Goal: Transaction & Acquisition: Purchase product/service

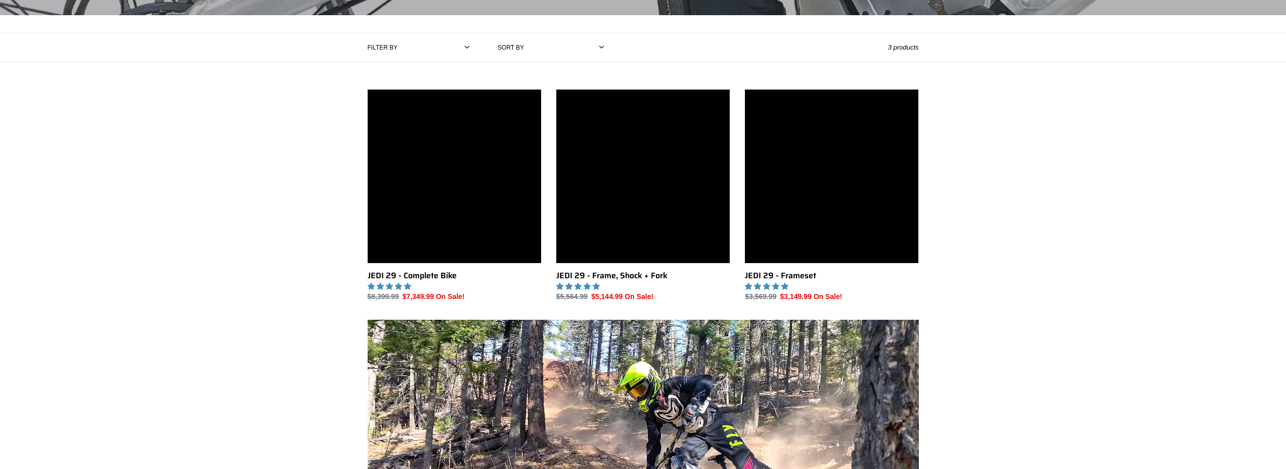
scroll to position [206, 0]
click at [835, 192] on link "JEDI 29 - Frameset" at bounding box center [831, 195] width 173 height 213
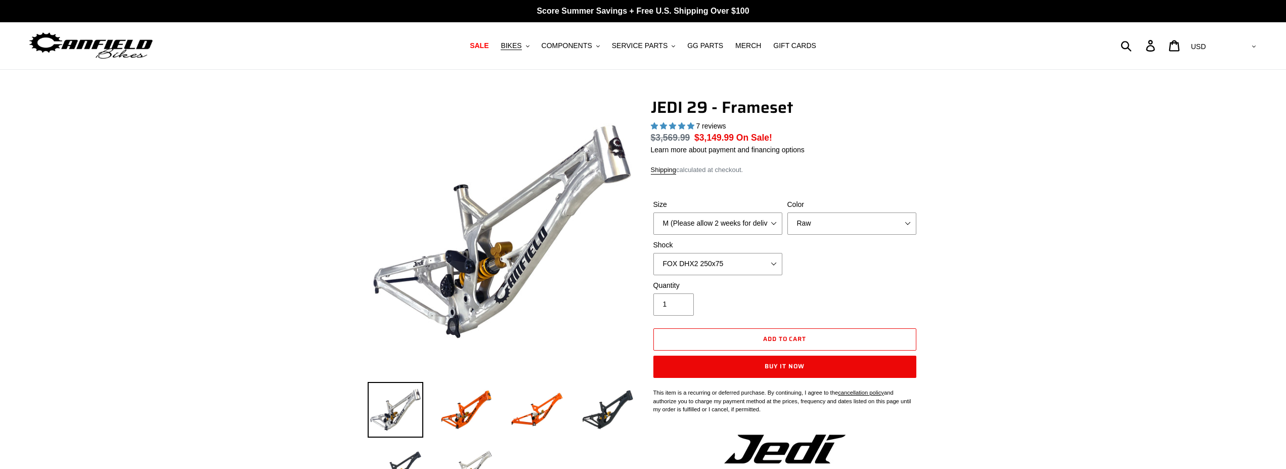
select select "highest-rating"
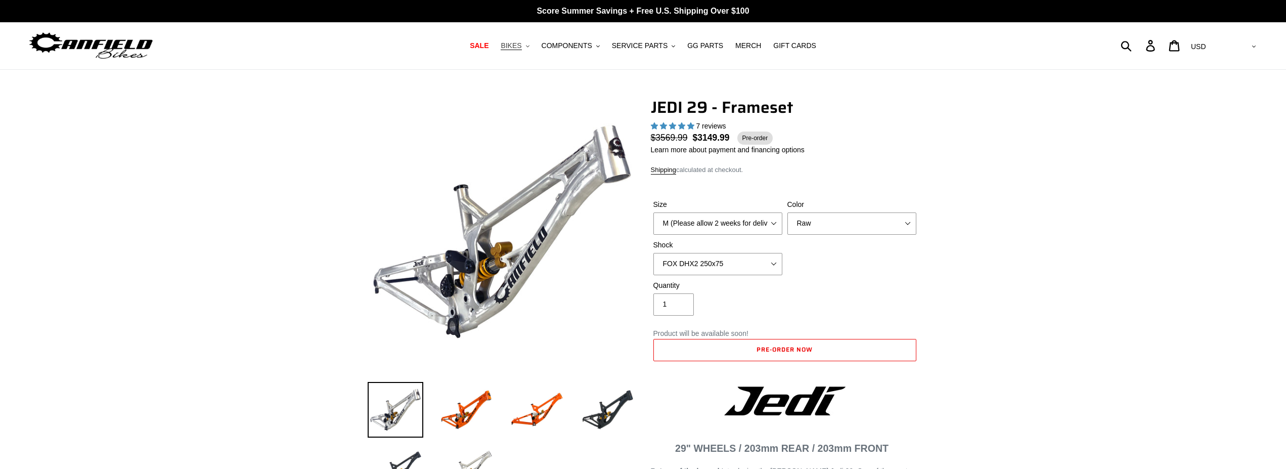
click at [521, 45] on span "BIKES" at bounding box center [510, 45] width 21 height 9
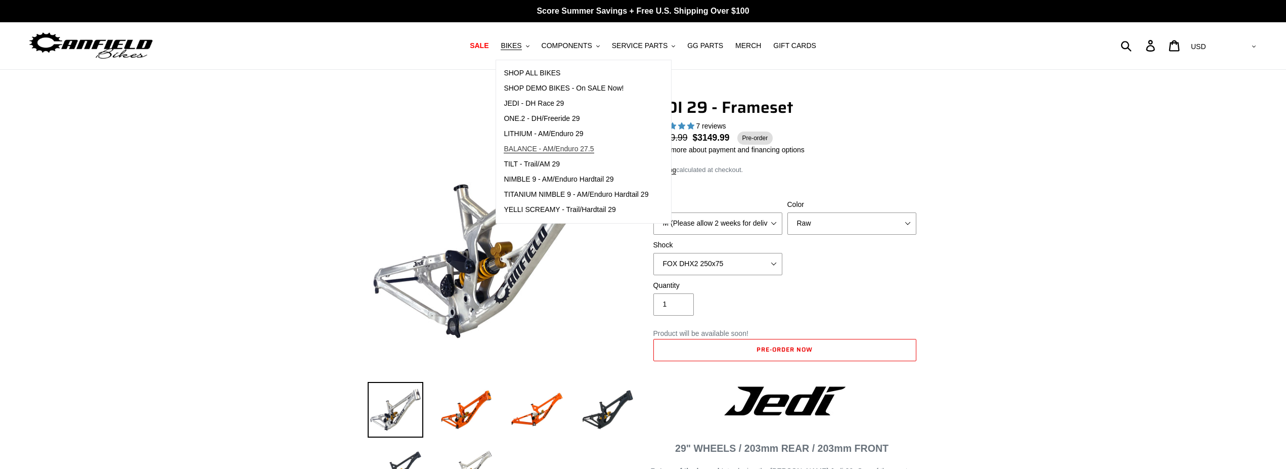
click at [571, 148] on span "BALANCE - AM/Enduro 27.5" at bounding box center [549, 149] width 90 height 9
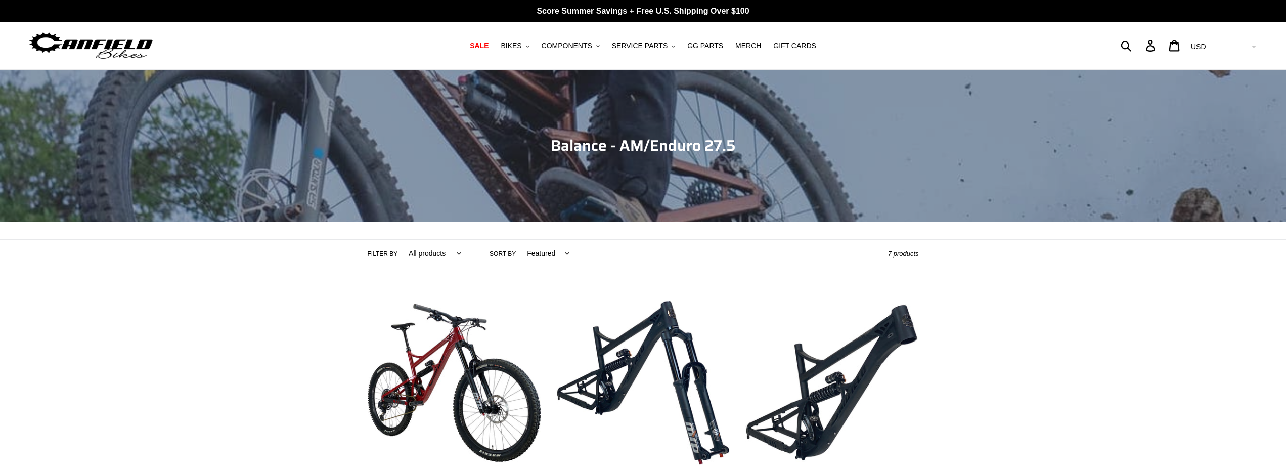
scroll to position [103, 0]
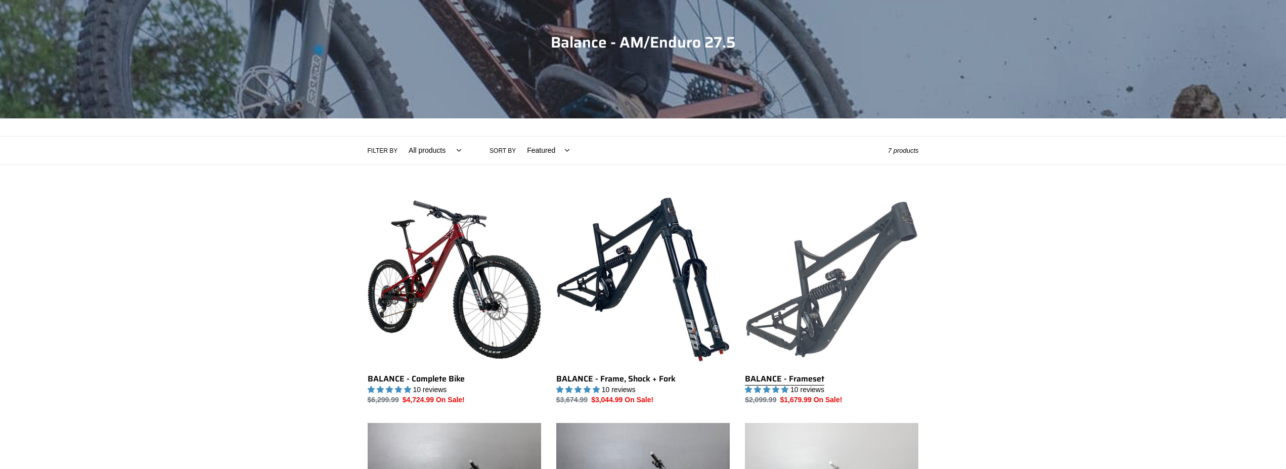
click at [843, 271] on link "BALANCE - Frameset" at bounding box center [831, 299] width 173 height 213
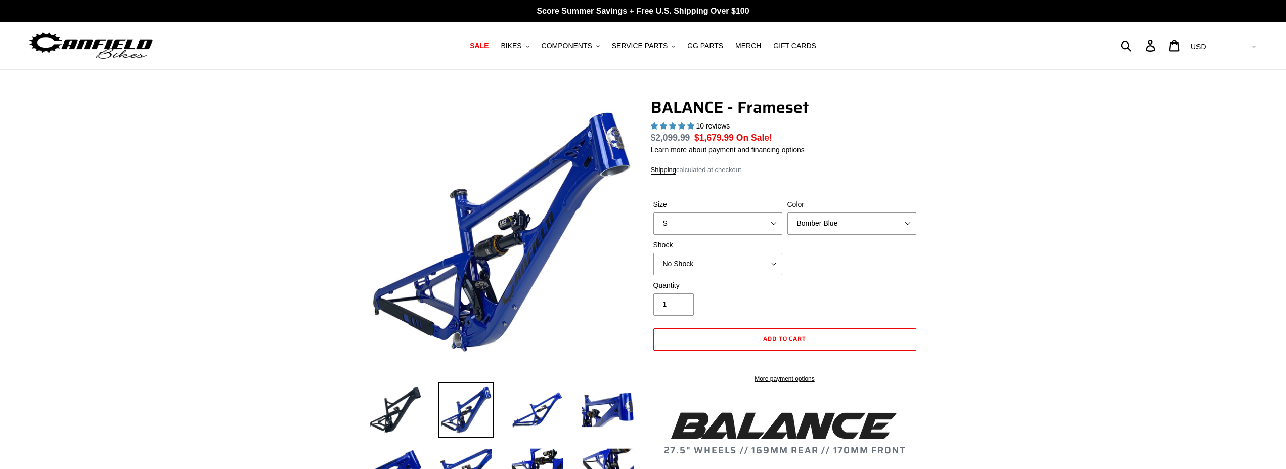
select select "highest-rating"
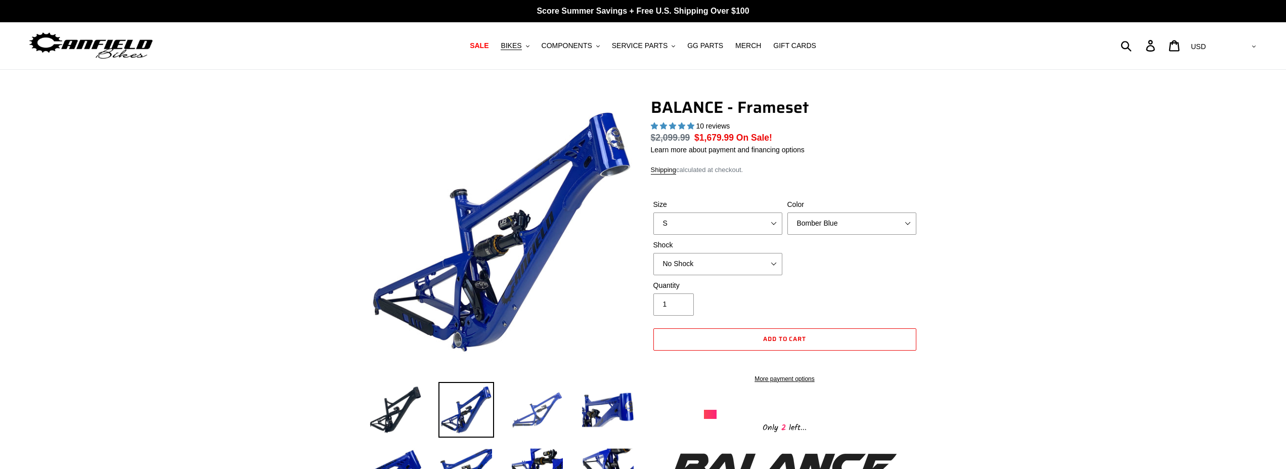
click at [542, 407] on img at bounding box center [537, 410] width 56 height 56
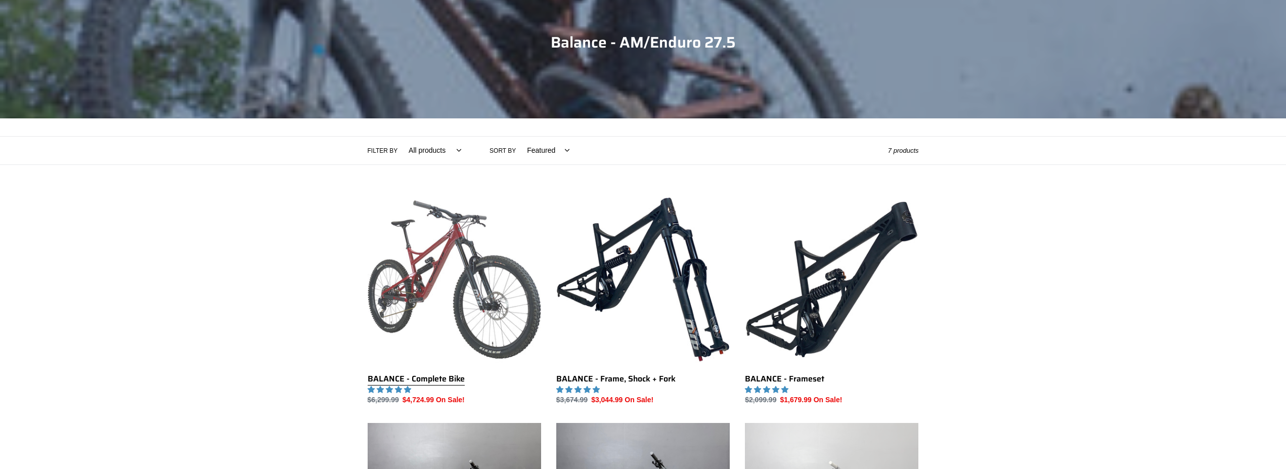
scroll to position [103, 0]
click at [479, 280] on link "BALANCE - Complete Bike" at bounding box center [454, 299] width 173 height 213
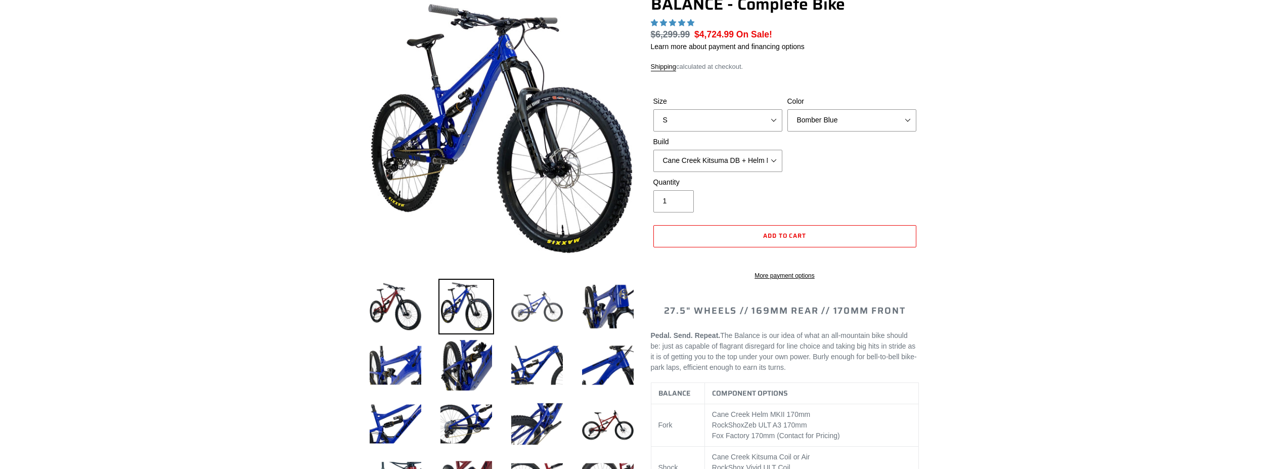
click at [536, 304] on img at bounding box center [537, 307] width 56 height 56
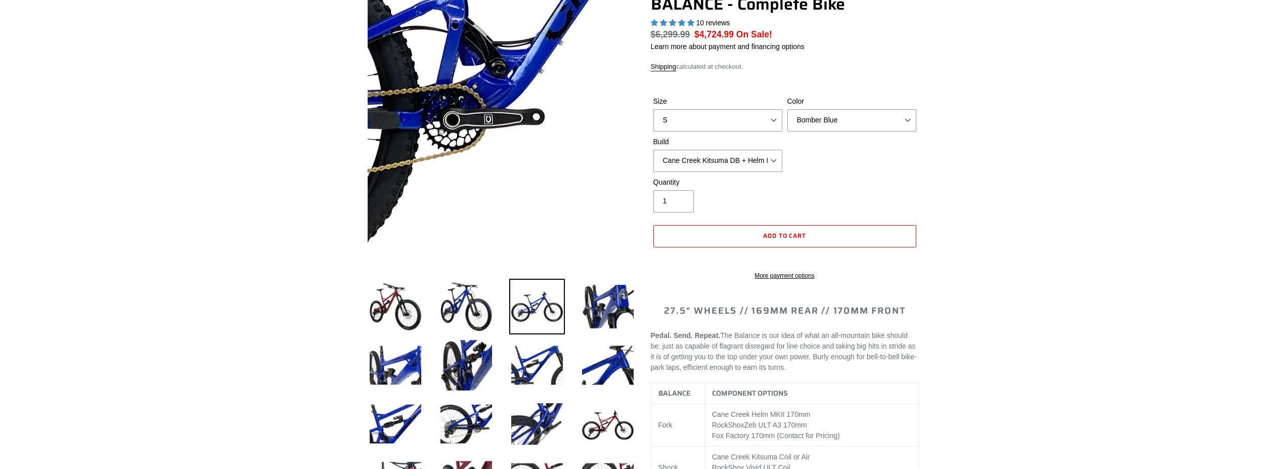
select select "highest-rating"
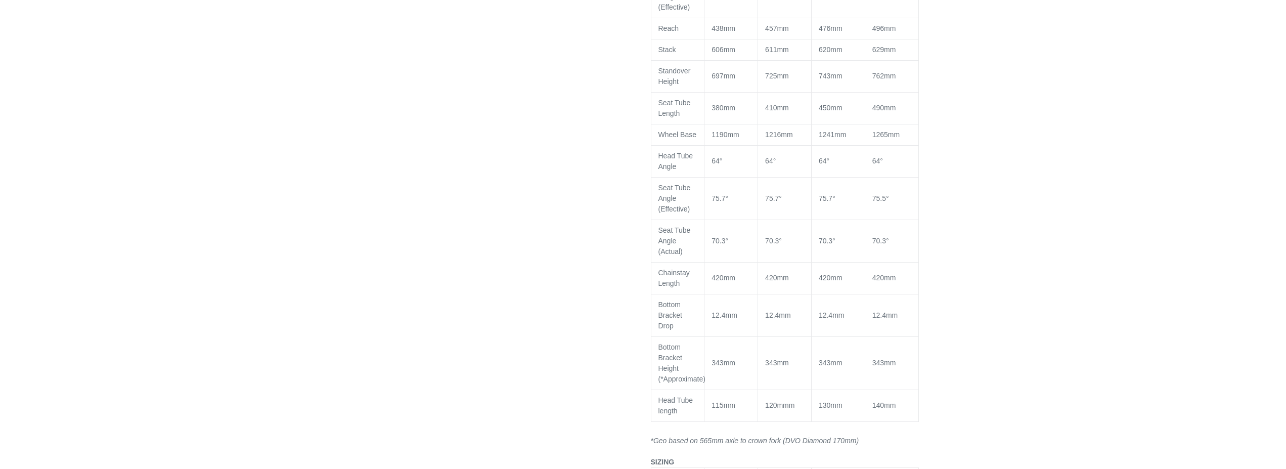
scroll to position [1392, 0]
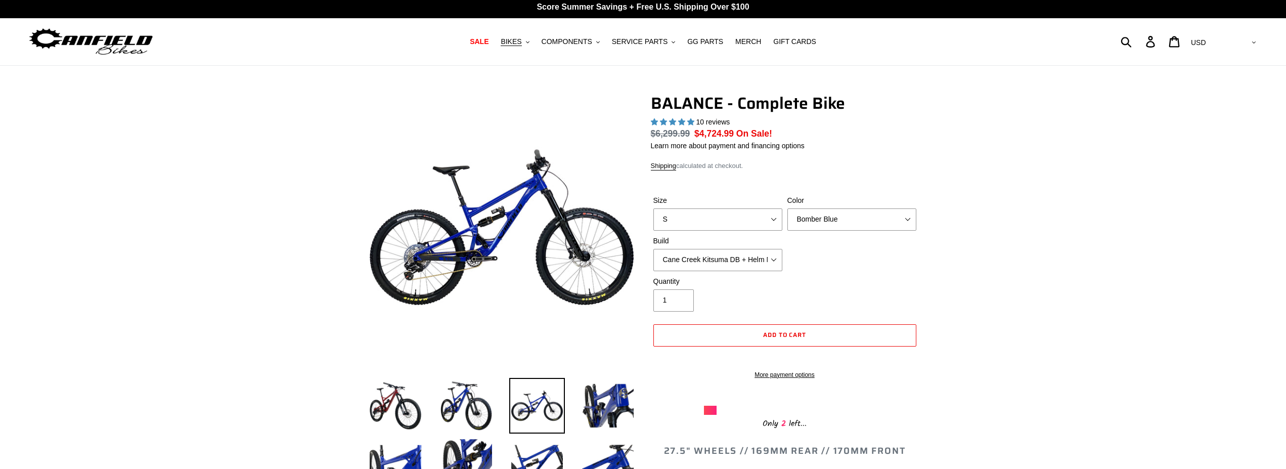
scroll to position [0, 0]
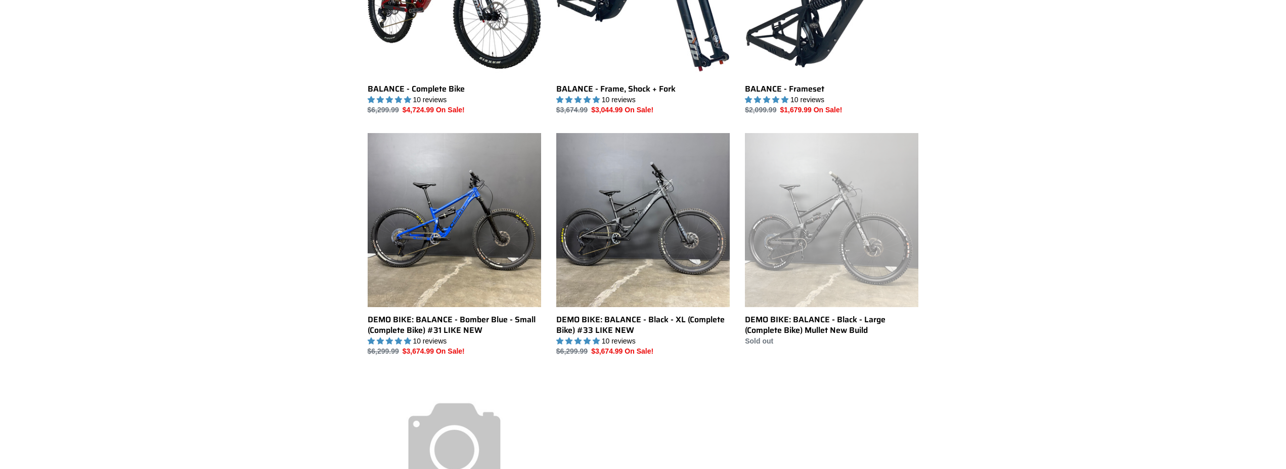
scroll to position [361, 0]
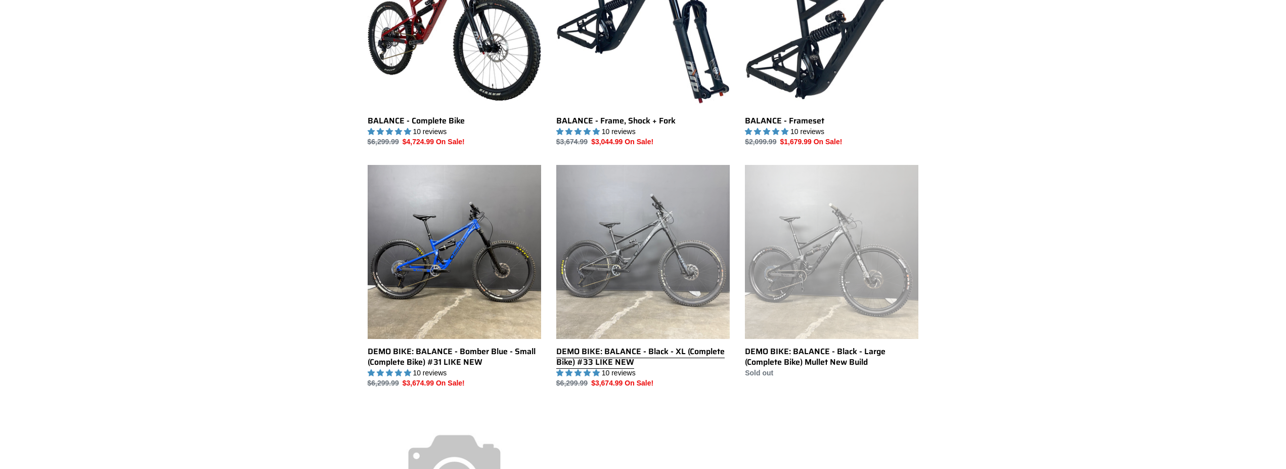
click at [636, 245] on link "DEMO BIKE: BALANCE - Black - XL (Complete Bike) #33 LIKE NEW" at bounding box center [642, 276] width 173 height 223
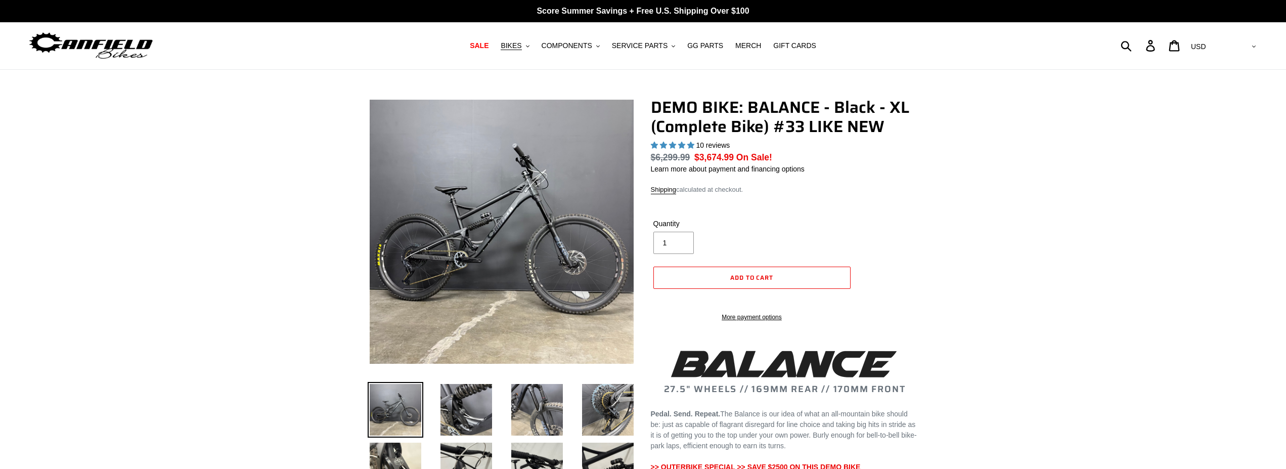
scroll to position [206, 0]
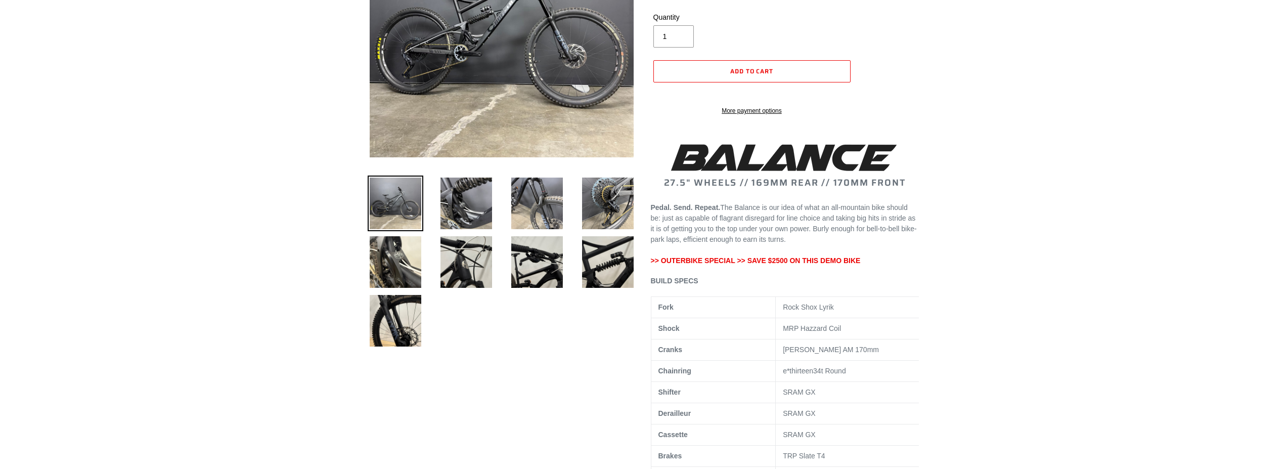
select select "highest-rating"
click at [538, 202] on img at bounding box center [537, 203] width 56 height 56
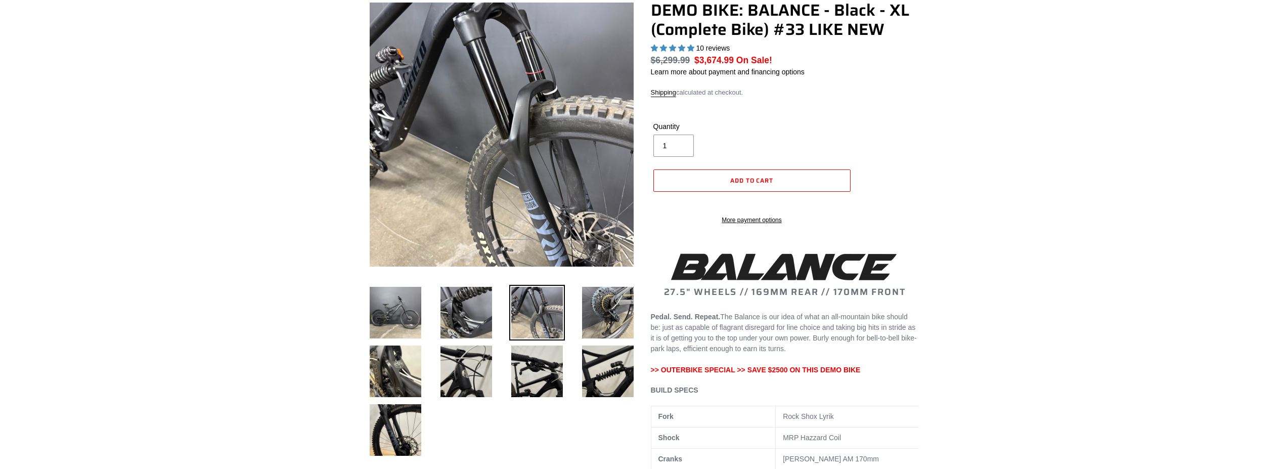
scroll to position [0, 0]
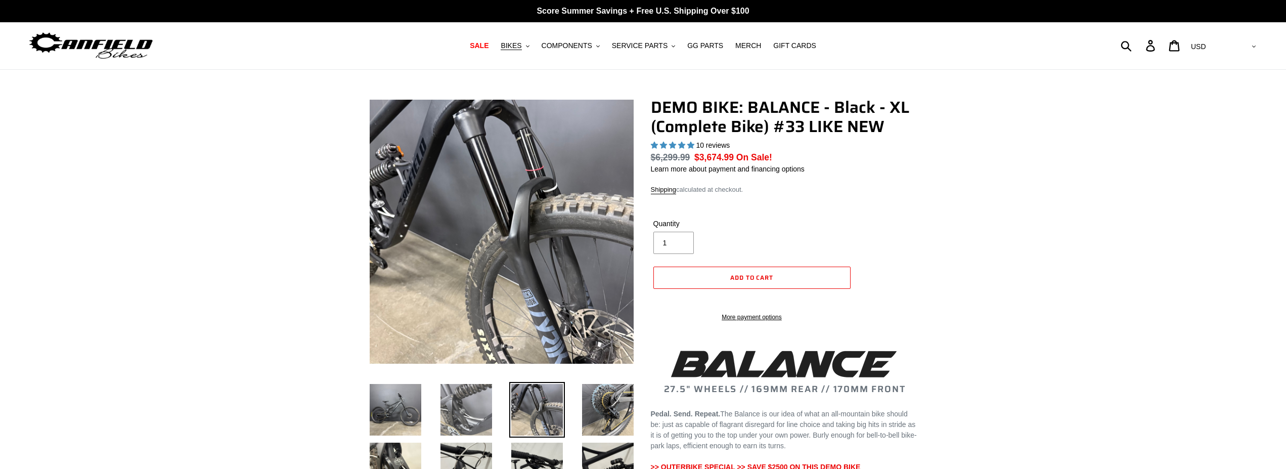
click at [477, 412] on img at bounding box center [466, 410] width 56 height 56
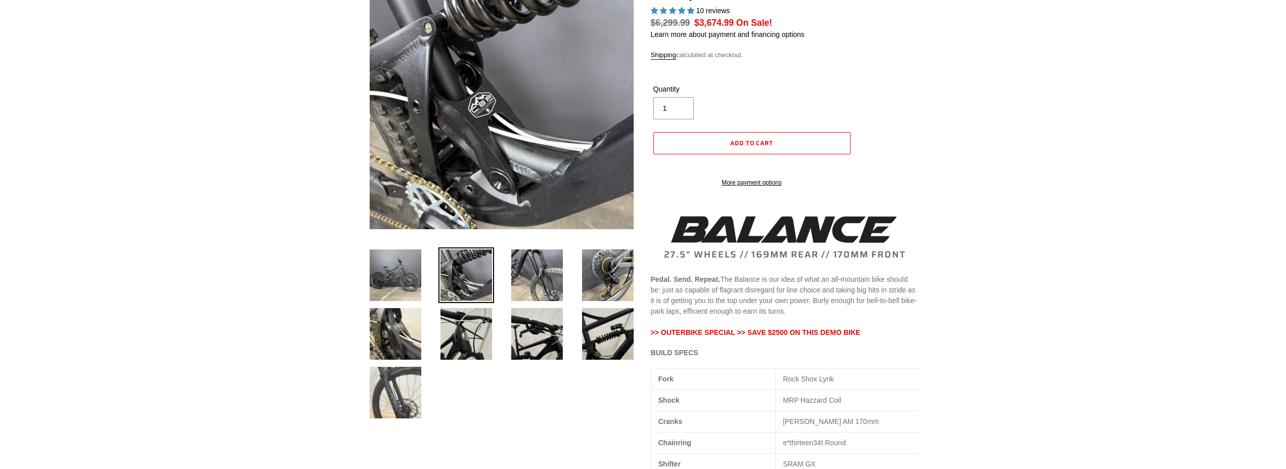
scroll to position [155, 0]
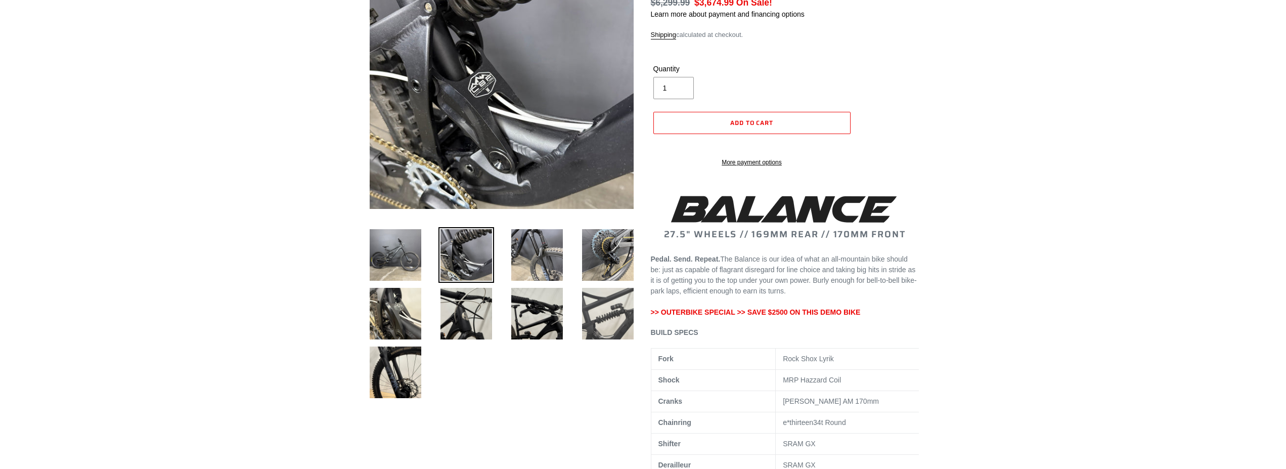
click at [604, 311] on img at bounding box center [608, 314] width 56 height 56
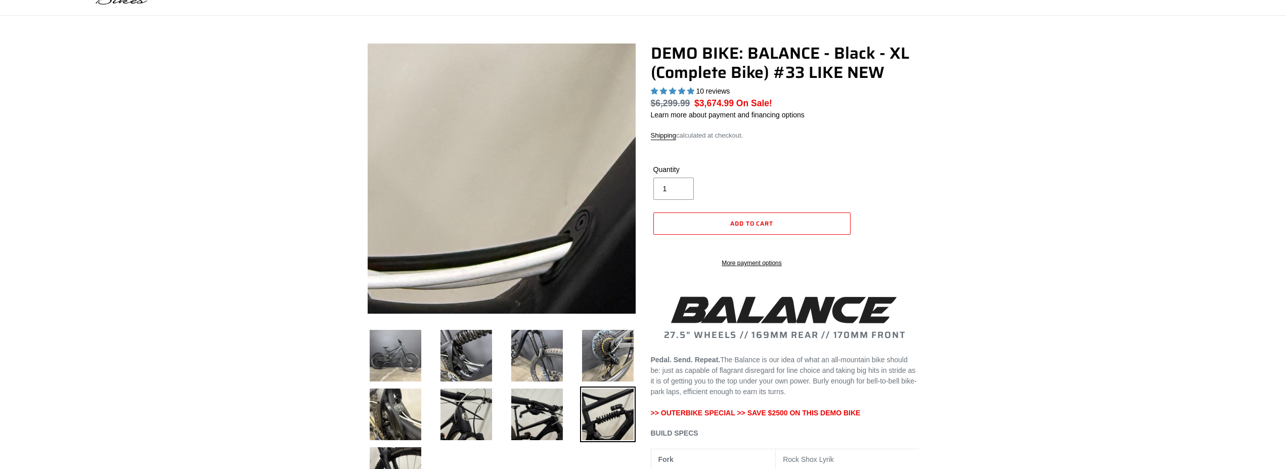
scroll to position [52, 0]
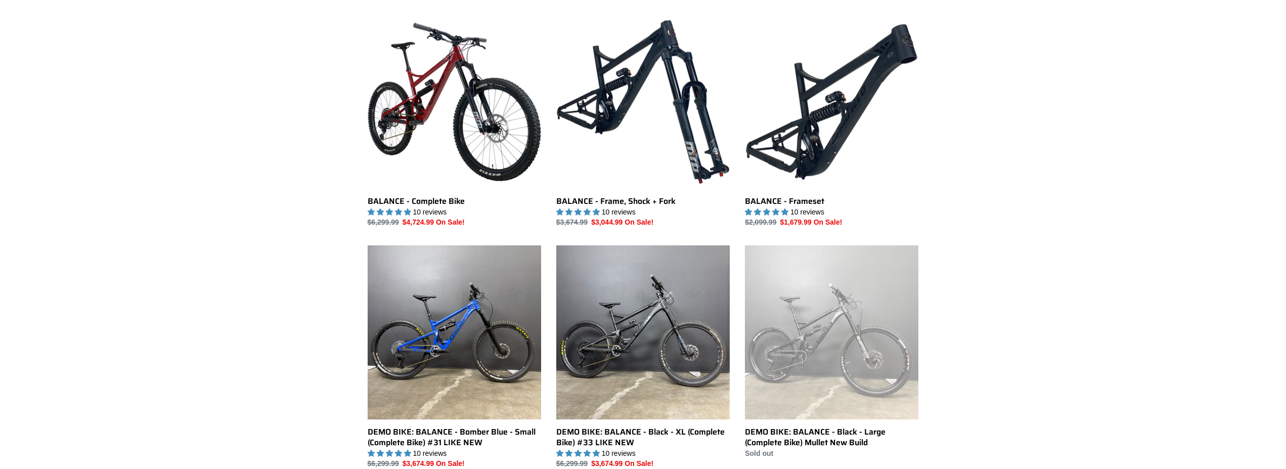
scroll to position [309, 0]
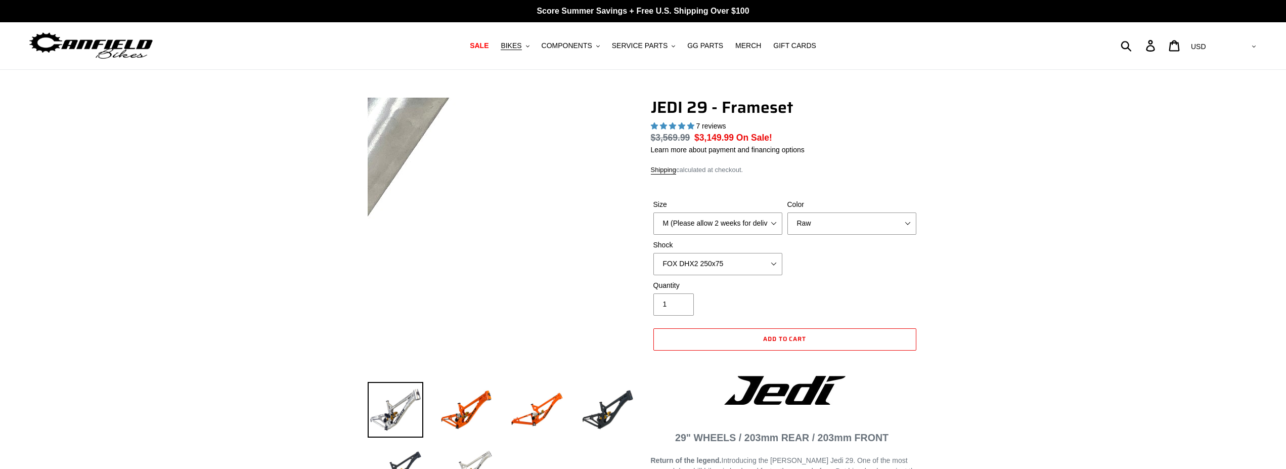
select select "highest-rating"
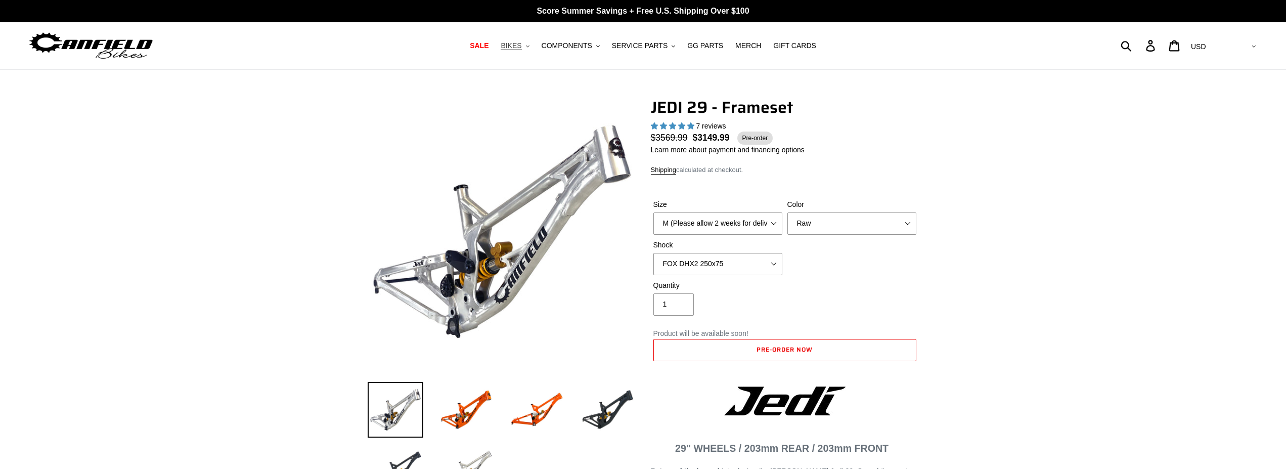
click at [521, 45] on span "BIKES" at bounding box center [510, 45] width 21 height 9
click at [488, 46] on span "SALE" at bounding box center [479, 45] width 19 height 9
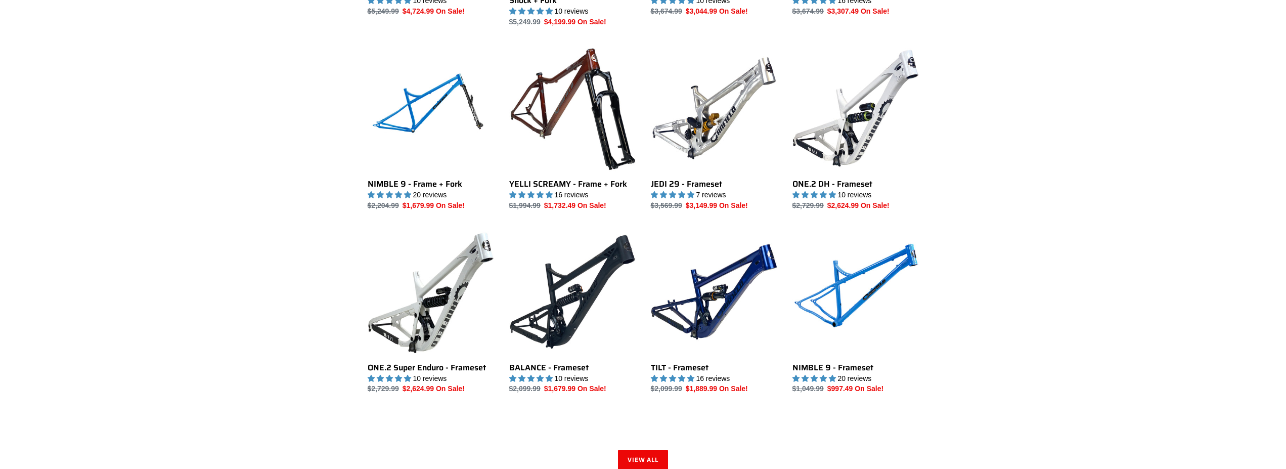
scroll to position [1238, 0]
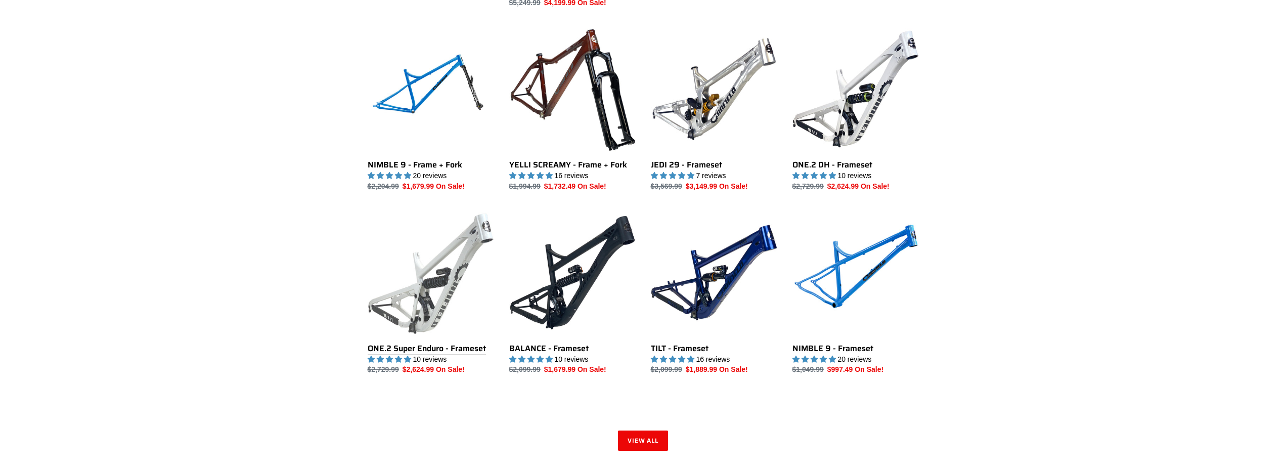
click at [448, 297] on link "ONE.2 Super Enduro - Frameset" at bounding box center [431, 292] width 126 height 166
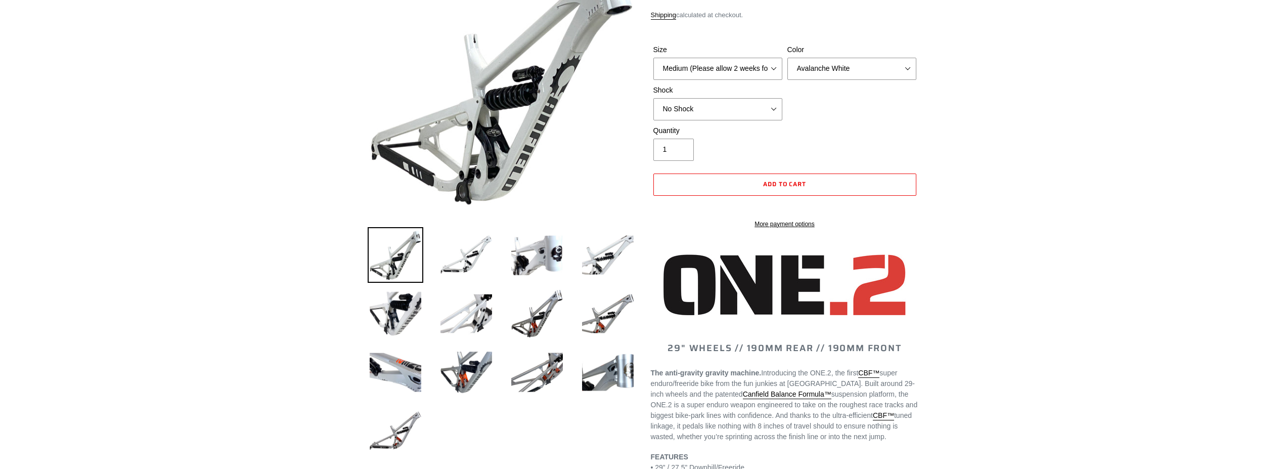
select select "highest-rating"
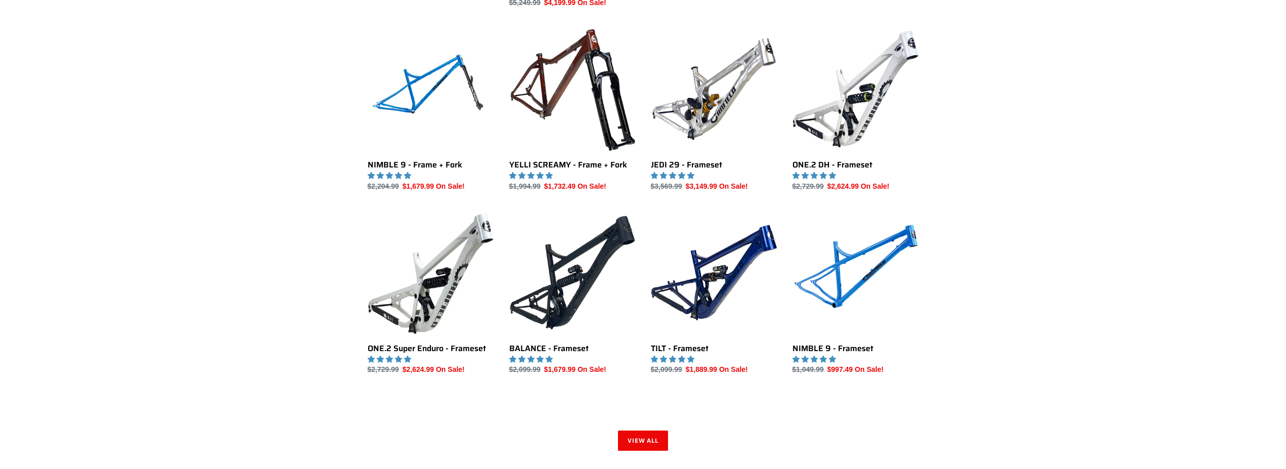
scroll to position [1238, 0]
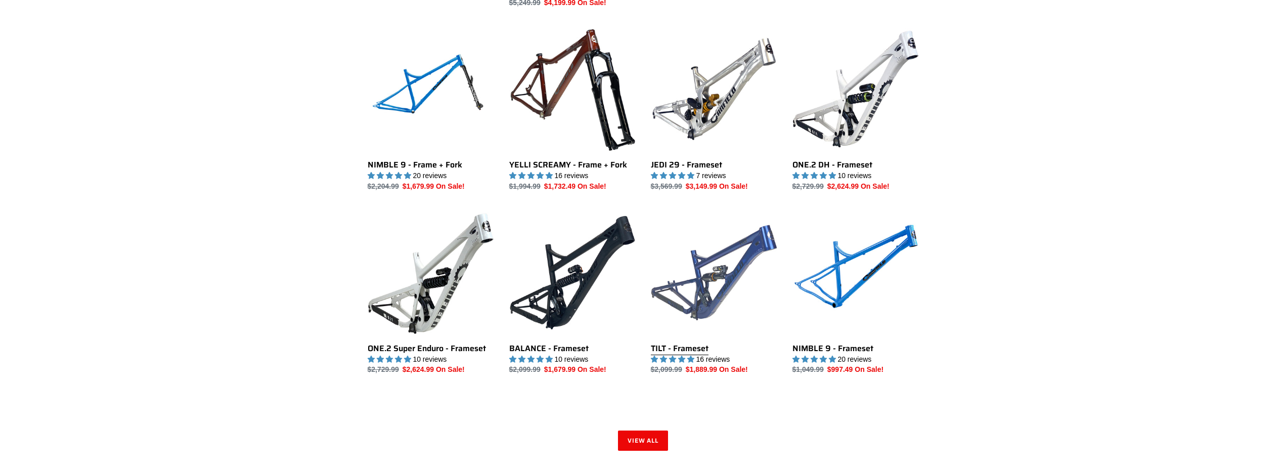
click at [729, 276] on link "TILT - Frameset" at bounding box center [714, 292] width 126 height 166
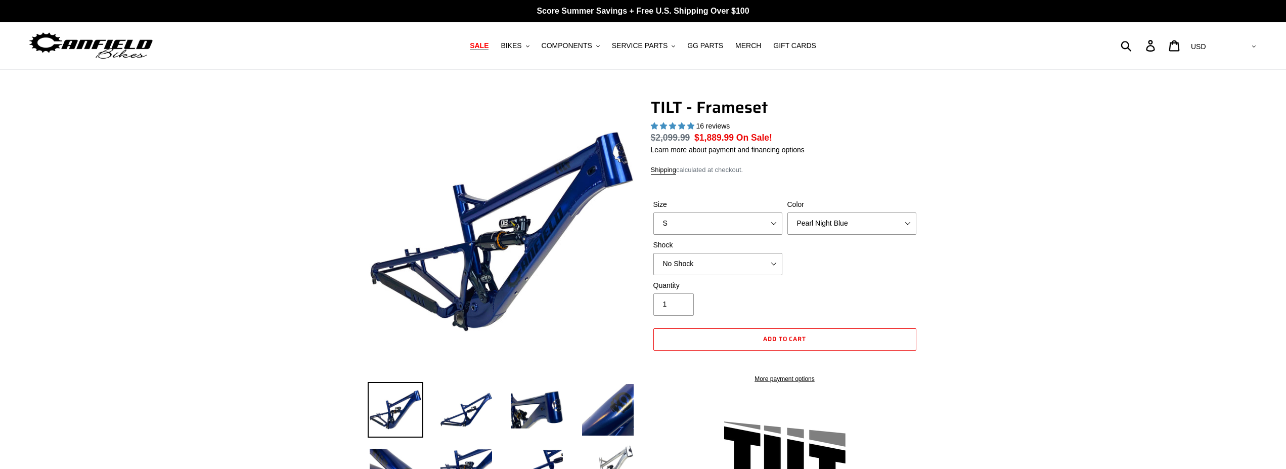
select select "highest-rating"
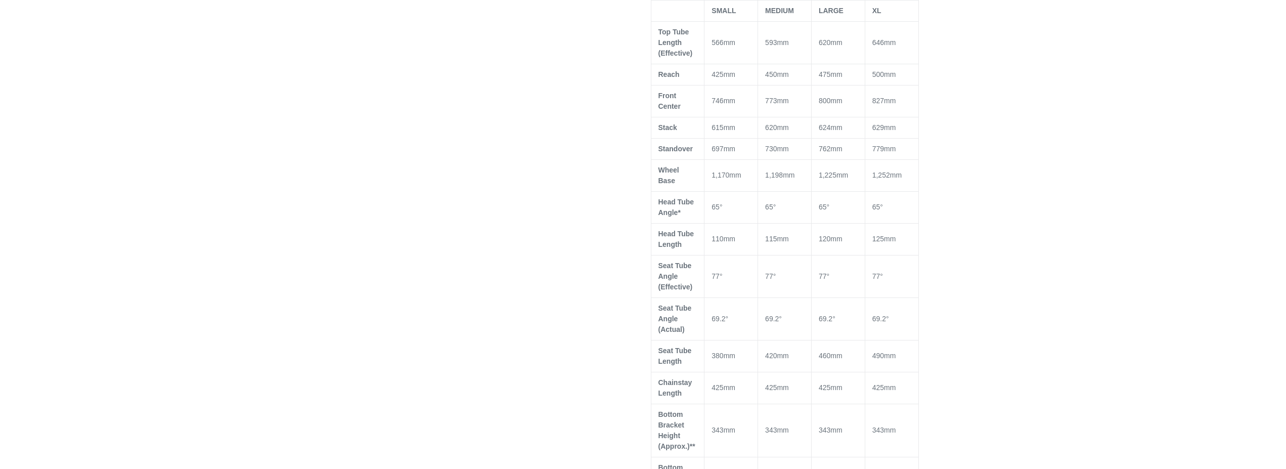
scroll to position [516, 0]
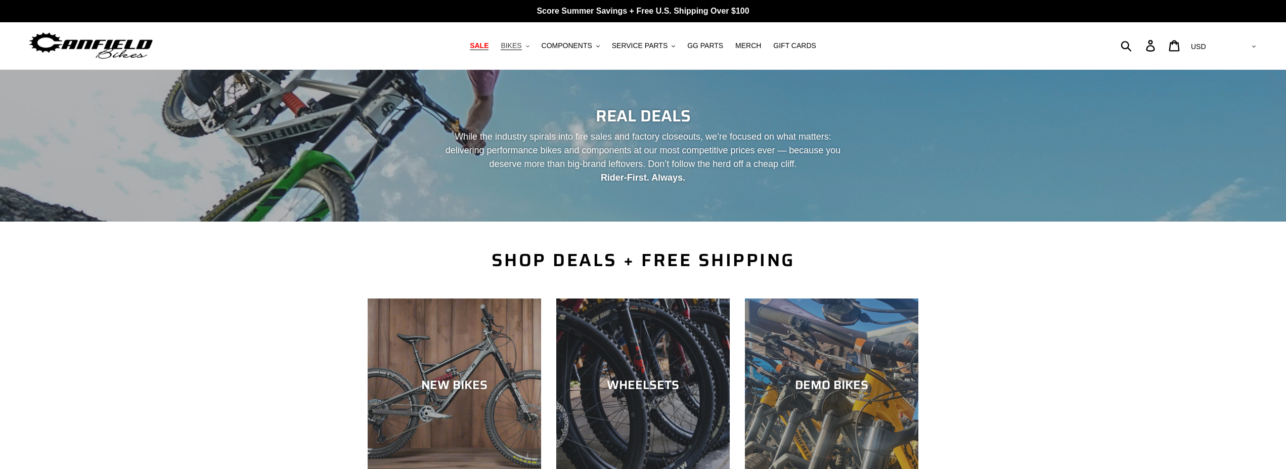
click at [520, 47] on span "BIKES" at bounding box center [510, 45] width 21 height 9
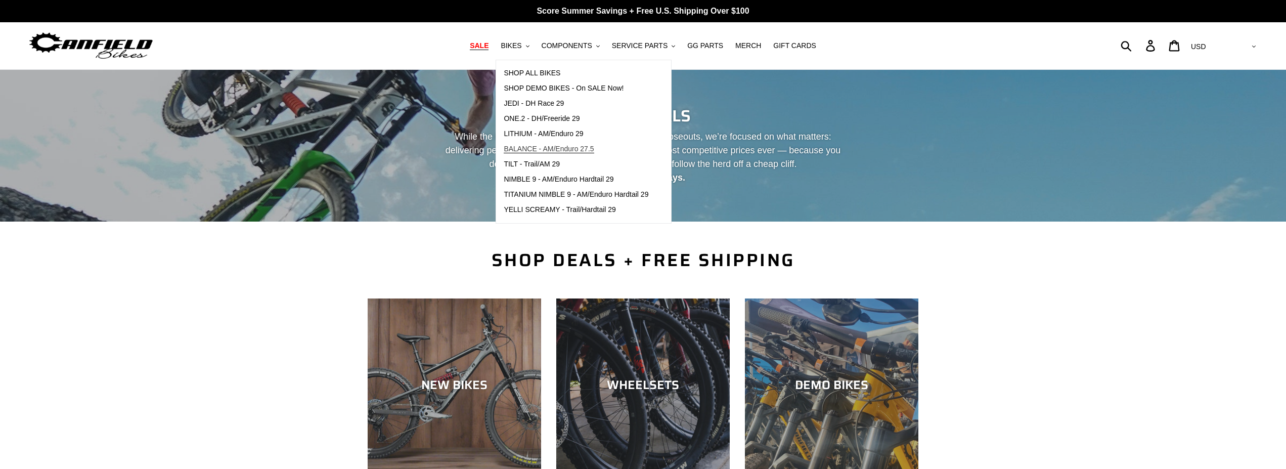
click at [565, 148] on span "BALANCE - AM/Enduro 27.5" at bounding box center [549, 149] width 90 height 9
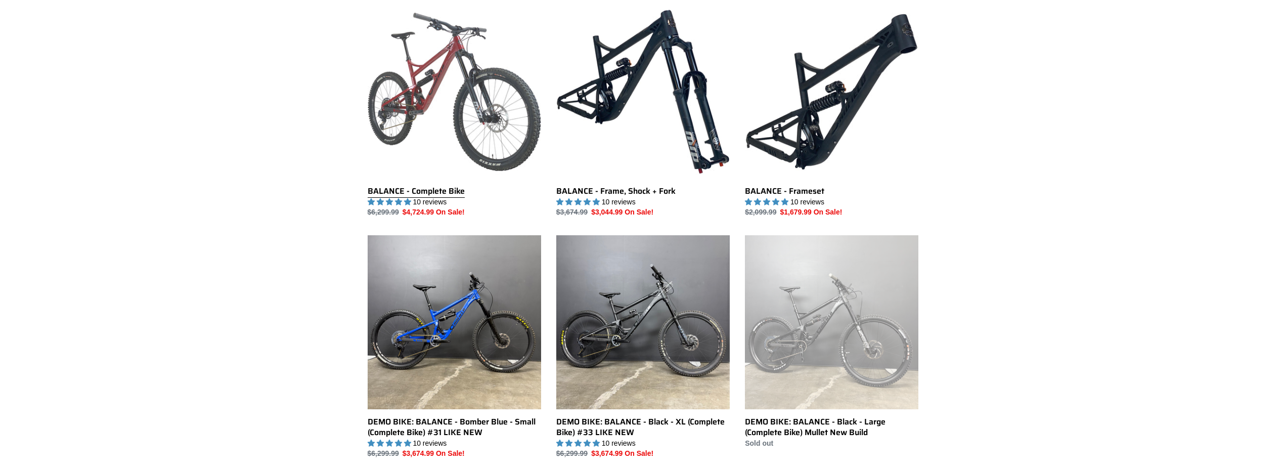
scroll to position [309, 0]
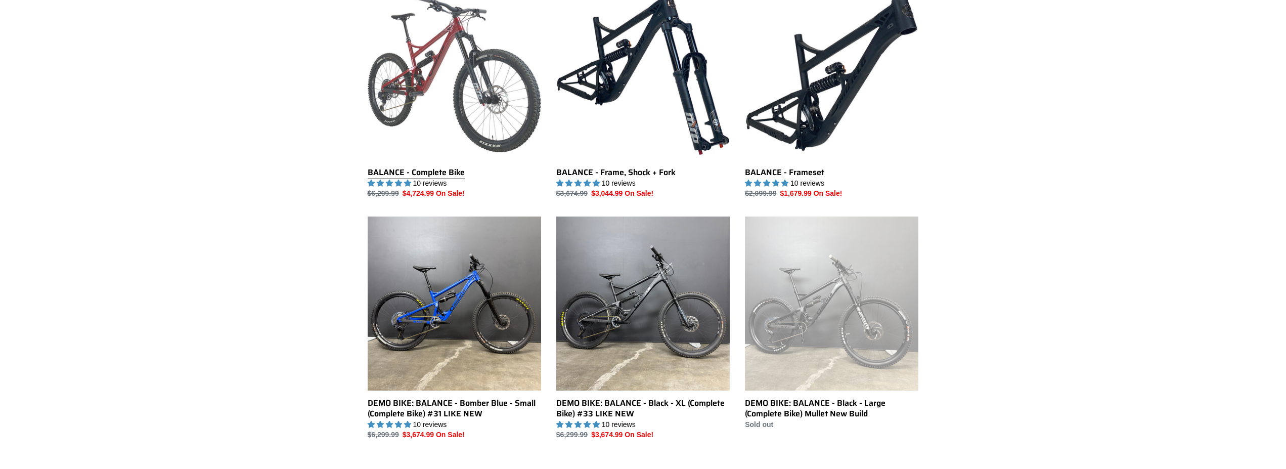
click at [448, 68] on link "BALANCE - Complete Bike" at bounding box center [454, 92] width 173 height 213
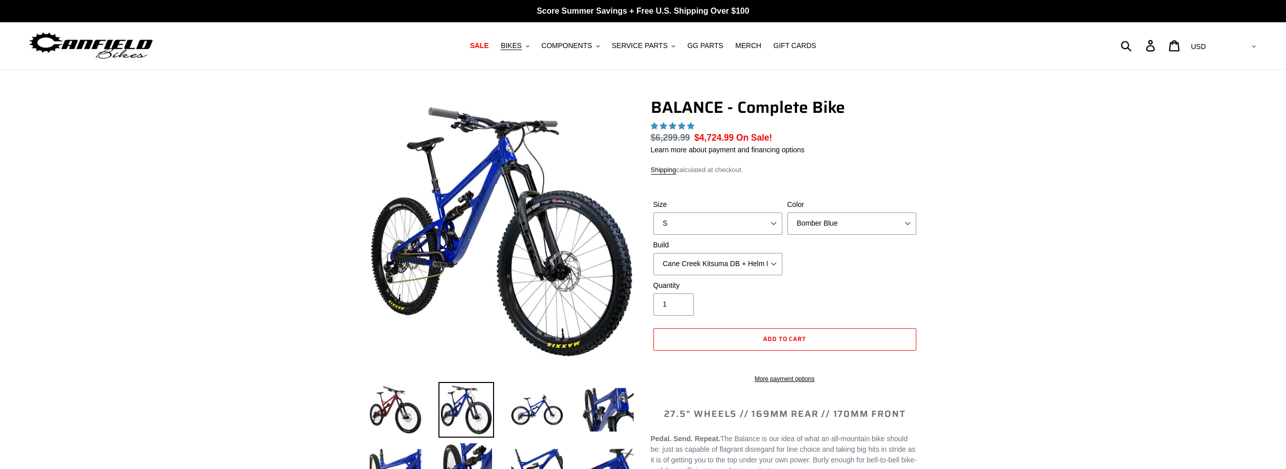
scroll to position [309, 0]
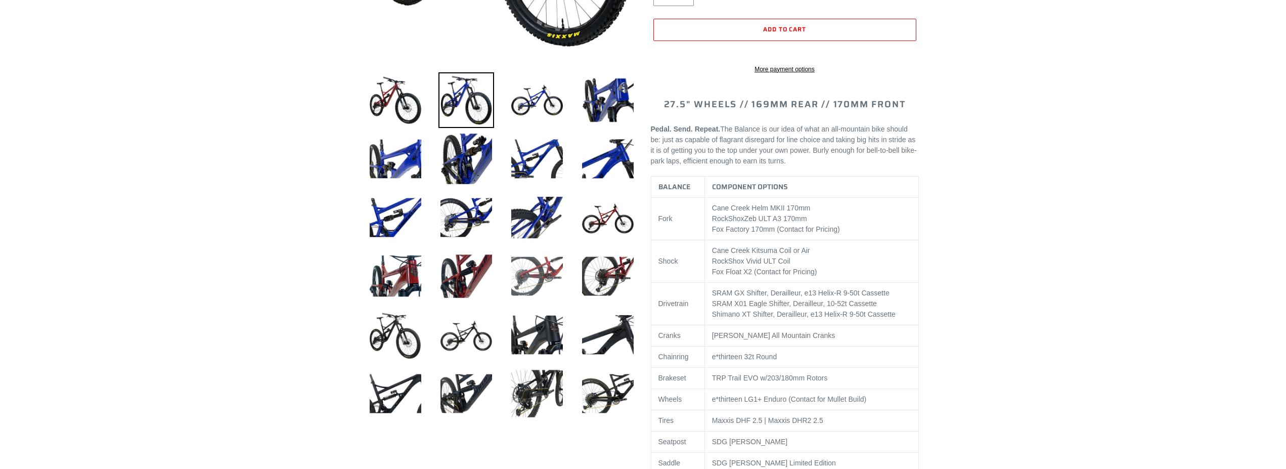
select select "highest-rating"
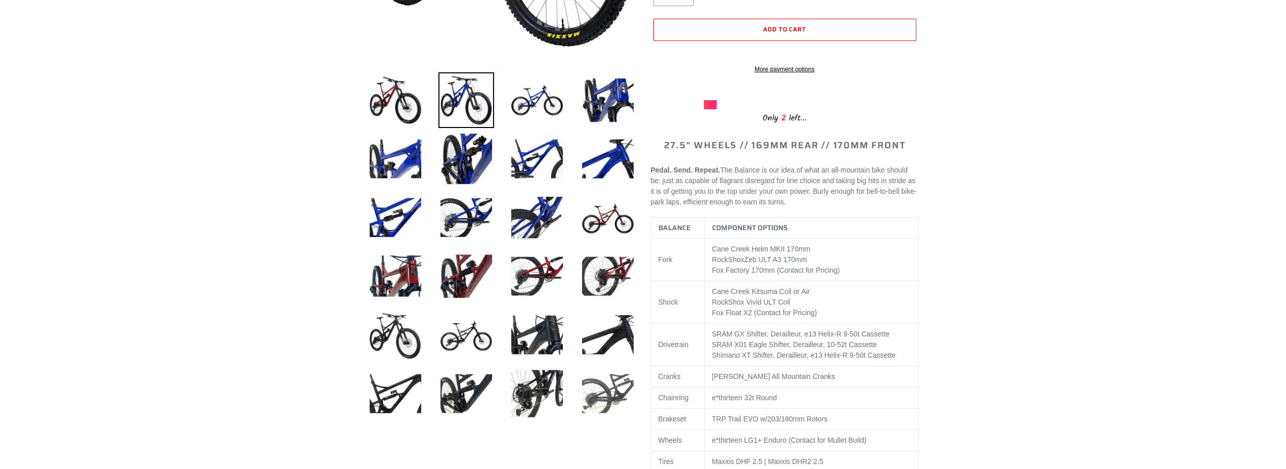
click at [602, 385] on img at bounding box center [608, 393] width 56 height 56
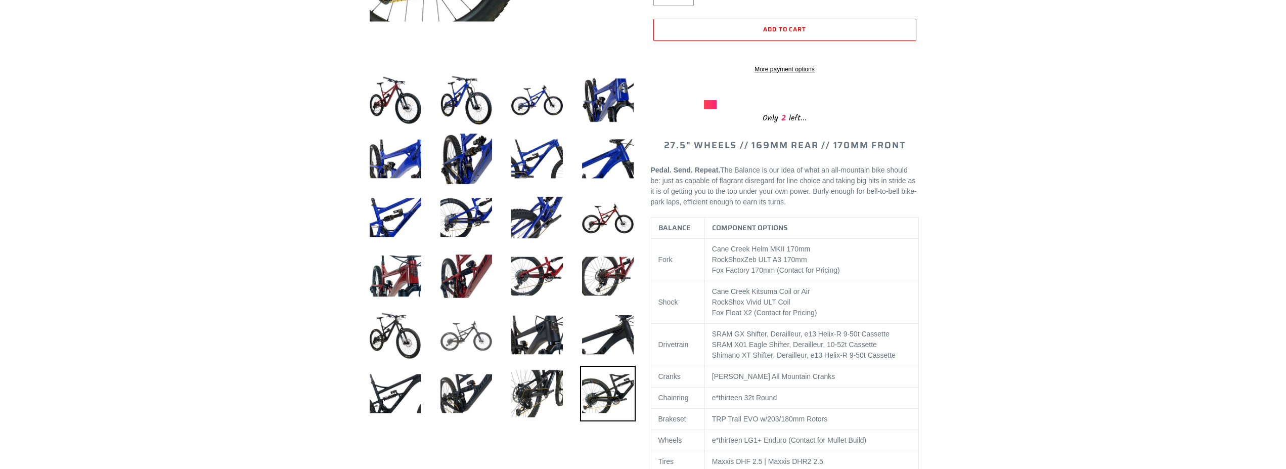
click at [477, 334] on img at bounding box center [466, 335] width 56 height 56
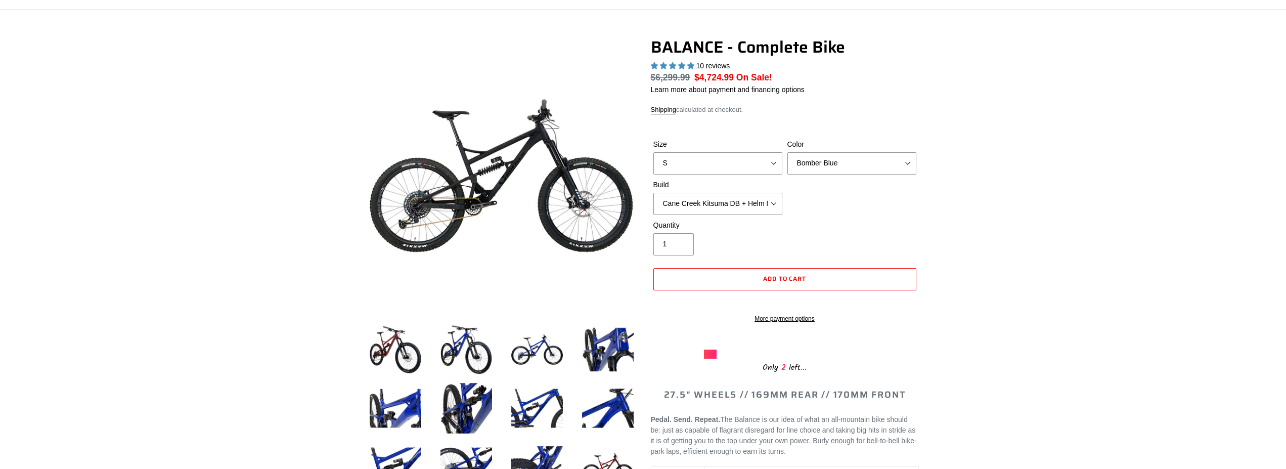
scroll to position [52, 0]
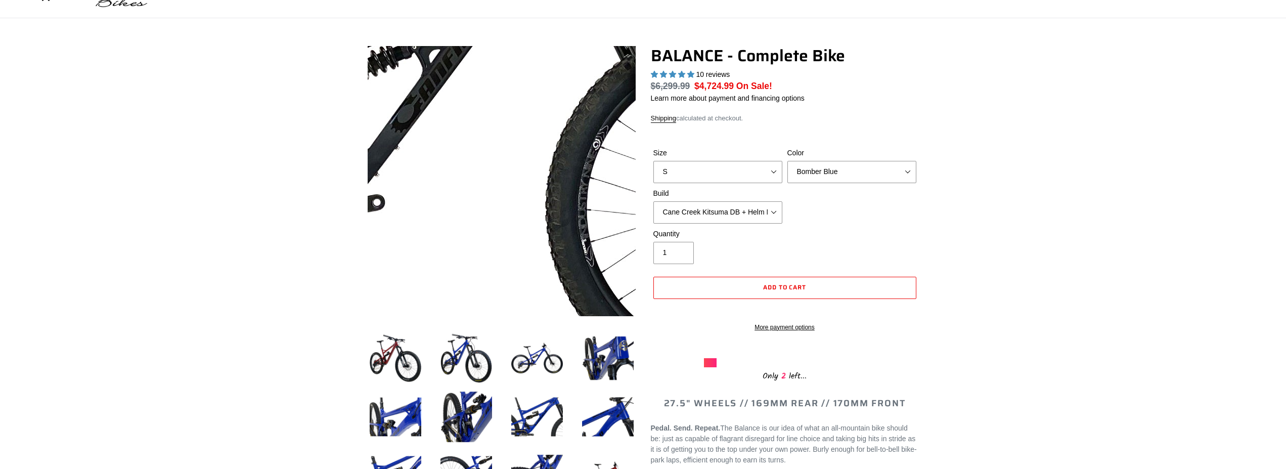
click at [509, 197] on img at bounding box center [403, 79] width 1035 height 1035
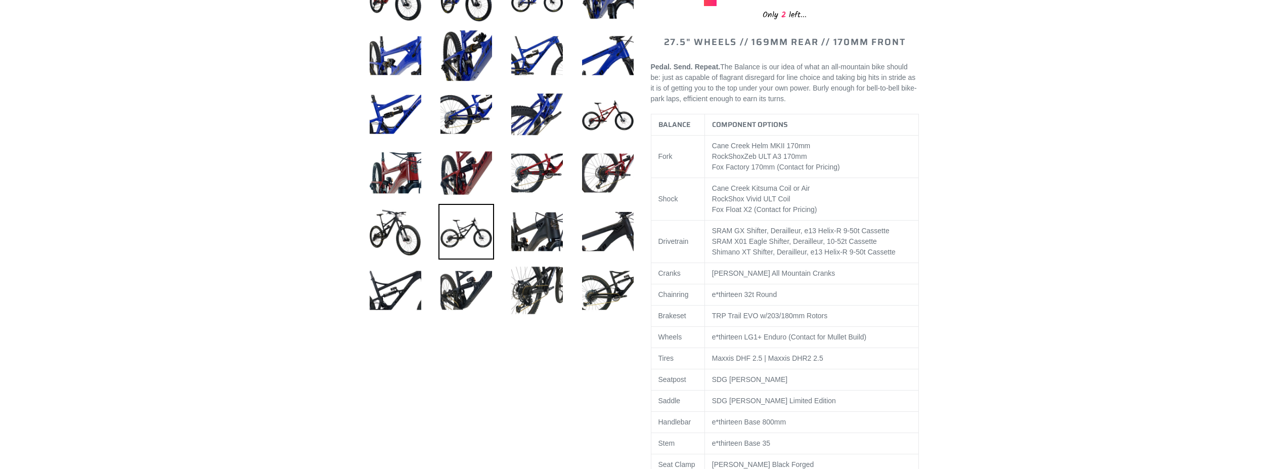
scroll to position [0, 0]
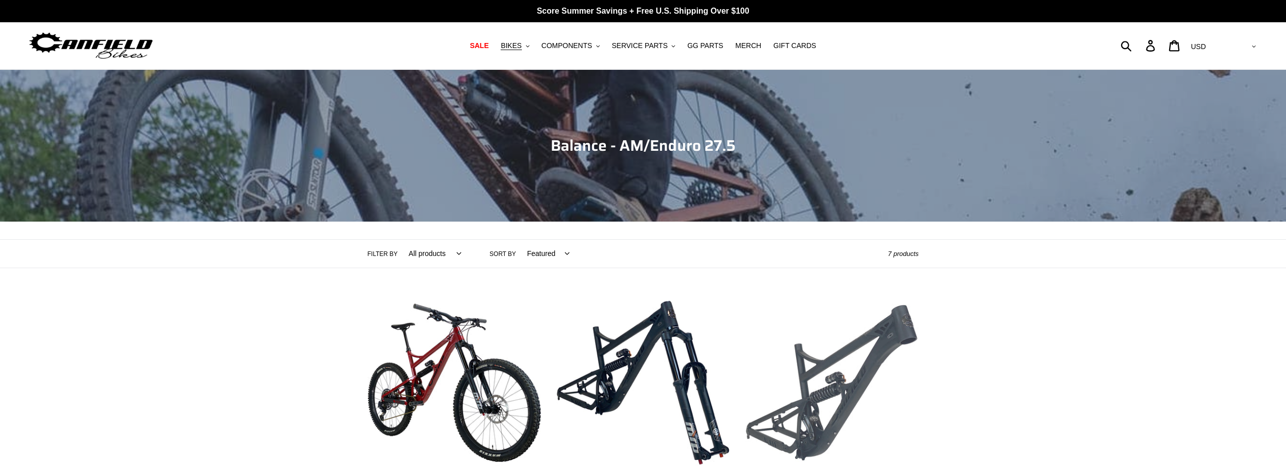
scroll to position [103, 0]
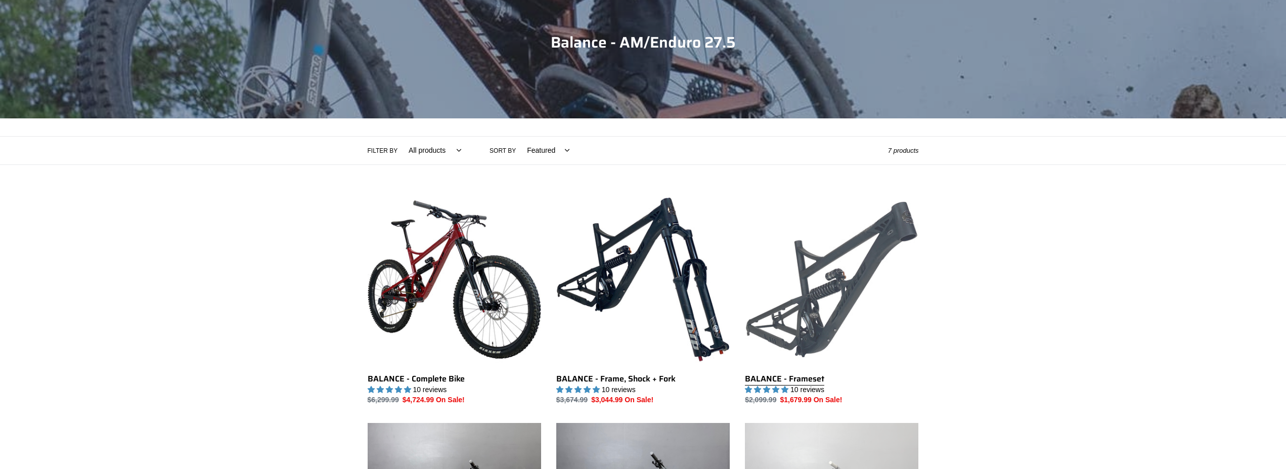
click at [837, 257] on link "BALANCE - Frameset" at bounding box center [831, 299] width 173 height 213
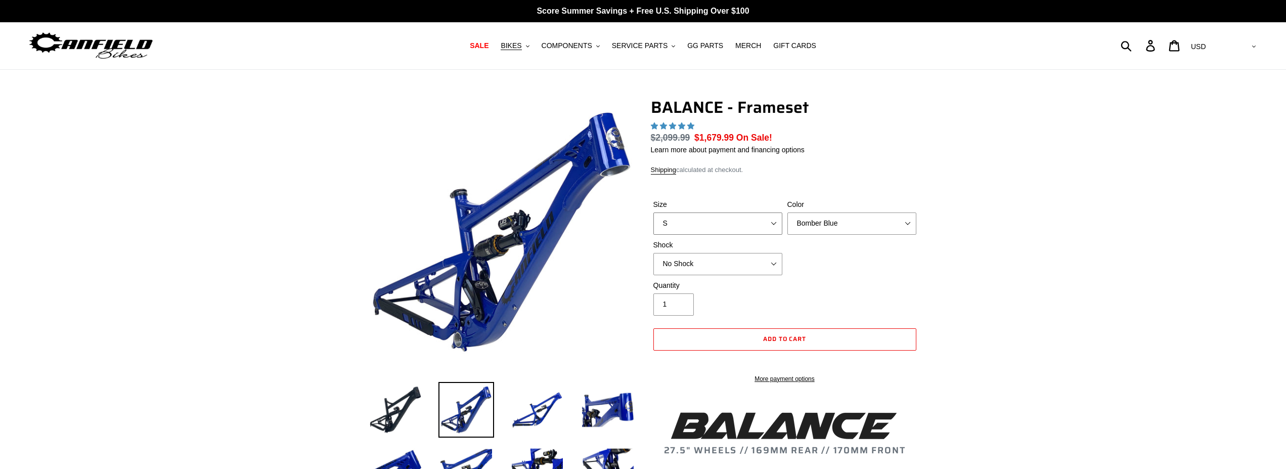
click at [653, 212] on select "S M L XL" at bounding box center [717, 223] width 129 height 22
select select "highest-rating"
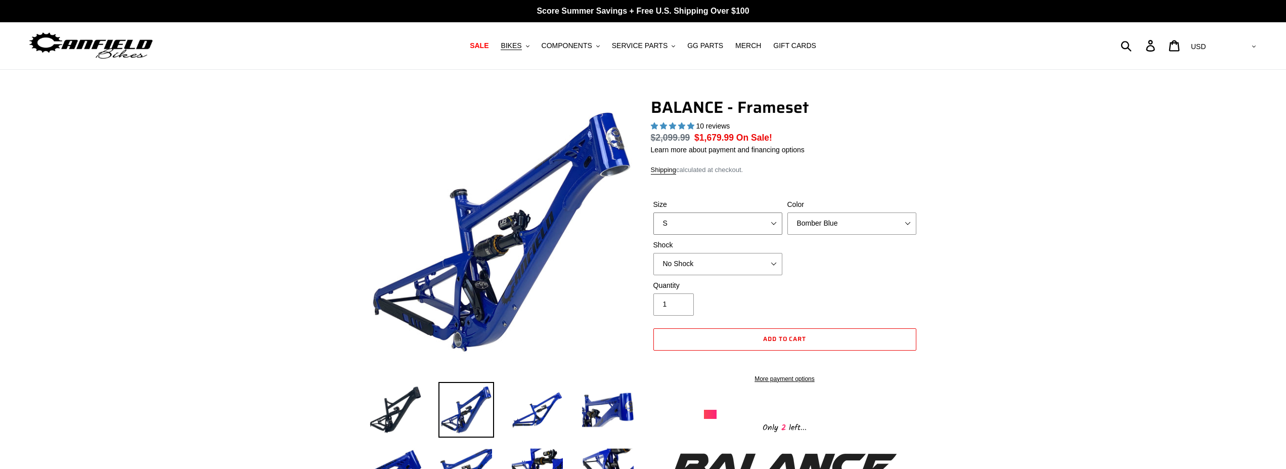
select select "L"
click option "L" at bounding box center [0, 0] width 0 height 0
click at [787, 212] on select "Bomber Blue Goat's Blood Stealth Black" at bounding box center [851, 223] width 129 height 22
click option "Stealth Black" at bounding box center [0, 0] width 0 height 0
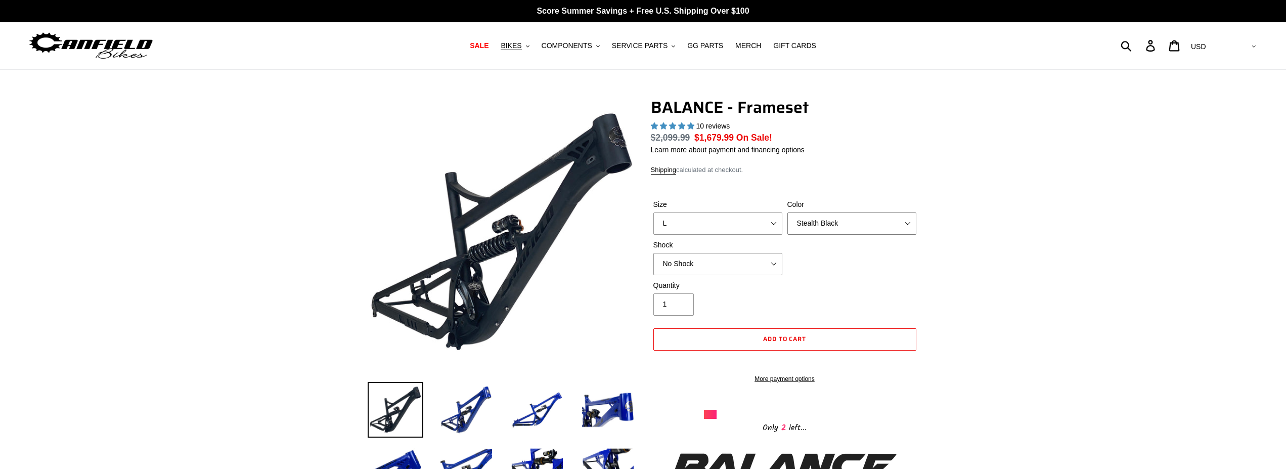
click at [787, 212] on select "Bomber Blue Goat's Blood Stealth Black" at bounding box center [851, 223] width 129 height 22
click option "Goat's Blood" at bounding box center [0, 0] width 0 height 0
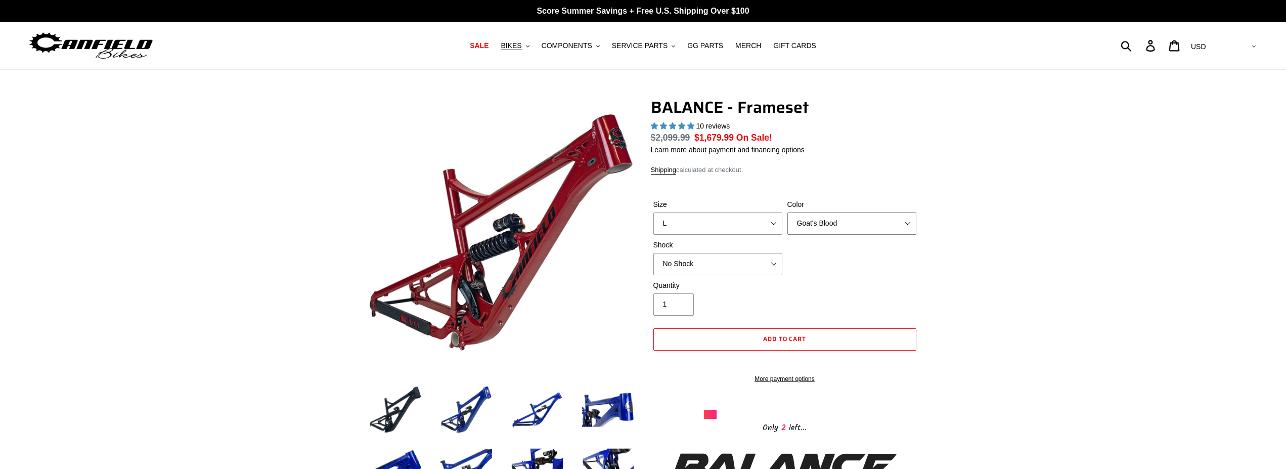
click at [787, 212] on select "Bomber Blue Goat's Blood Stealth Black" at bounding box center [851, 223] width 129 height 22
select select "Stealth Black"
click option "Stealth Black" at bounding box center [0, 0] width 0 height 0
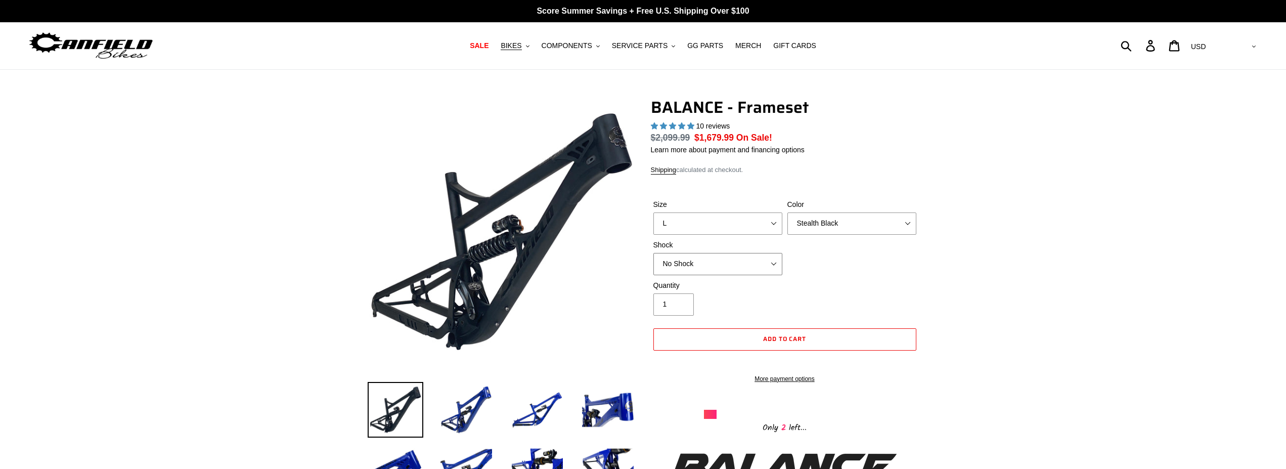
click at [653, 253] on select "No Shock Cane Creek Kitsuma Air Öhlins TTX2 Air EXT Storia V3-S" at bounding box center [717, 264] width 129 height 22
click option "Cane Creek Kitsuma Air" at bounding box center [0, 0] width 0 height 0
click at [653, 253] on select "No Shock Cane Creek Kitsuma Air Öhlins TTX2 Air EXT Storia V3-S" at bounding box center [717, 264] width 129 height 22
click option "Öhlins TTX2 Air" at bounding box center [0, 0] width 0 height 0
click at [653, 253] on select "No Shock Cane Creek Kitsuma Air Öhlins TTX2 Air EXT Storia V3-S" at bounding box center [717, 264] width 129 height 22
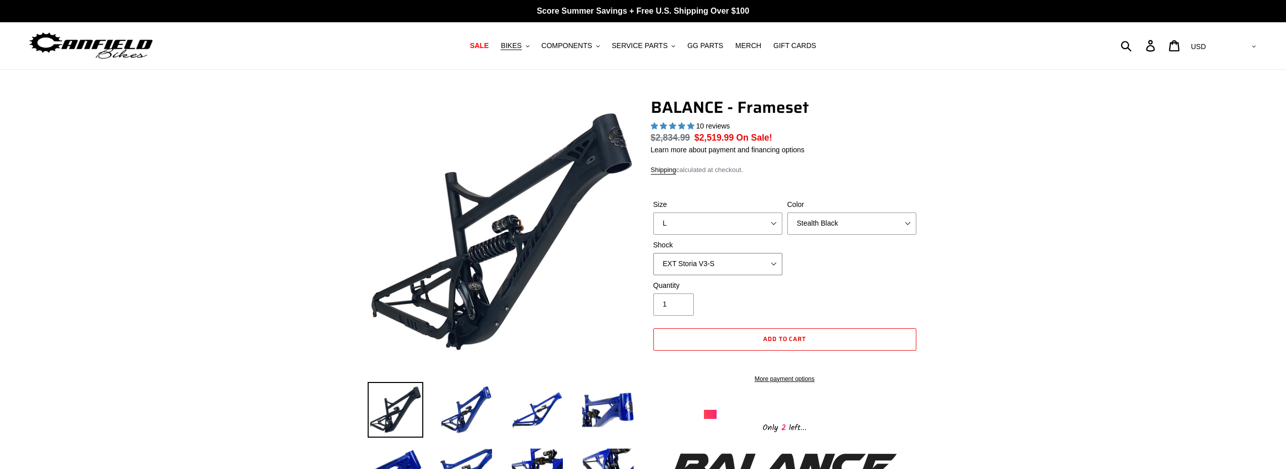
click option "EXT Storia V3-S" at bounding box center [0, 0] width 0 height 0
click at [653, 253] on select "No Shock Cane Creek Kitsuma Air Öhlins TTX2 Air EXT Storia V3-S" at bounding box center [717, 264] width 129 height 22
select select "Cane Creek Kitsuma Air"
click option "Cane Creek Kitsuma Air" at bounding box center [0, 0] width 0 height 0
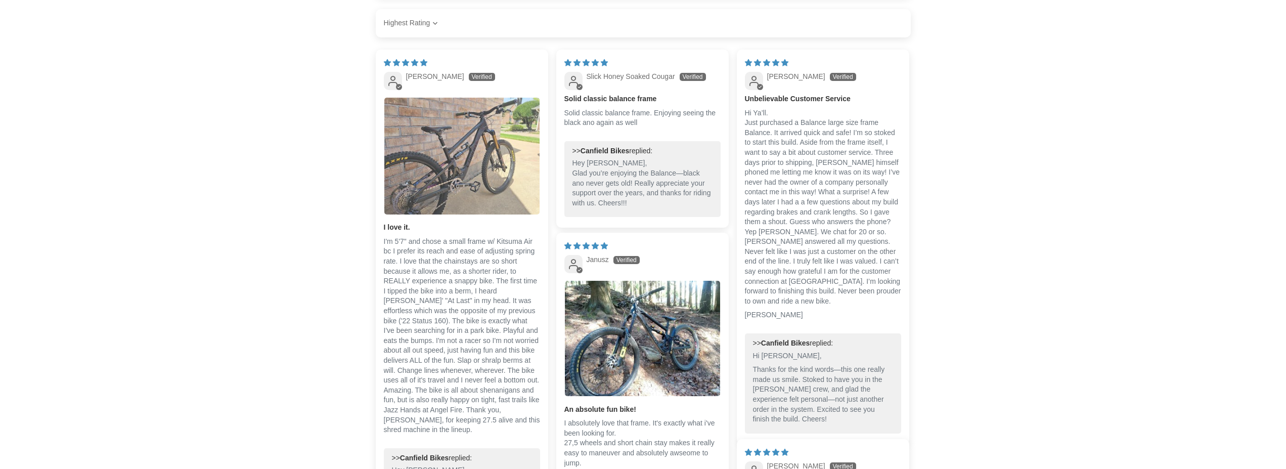
scroll to position [1908, 0]
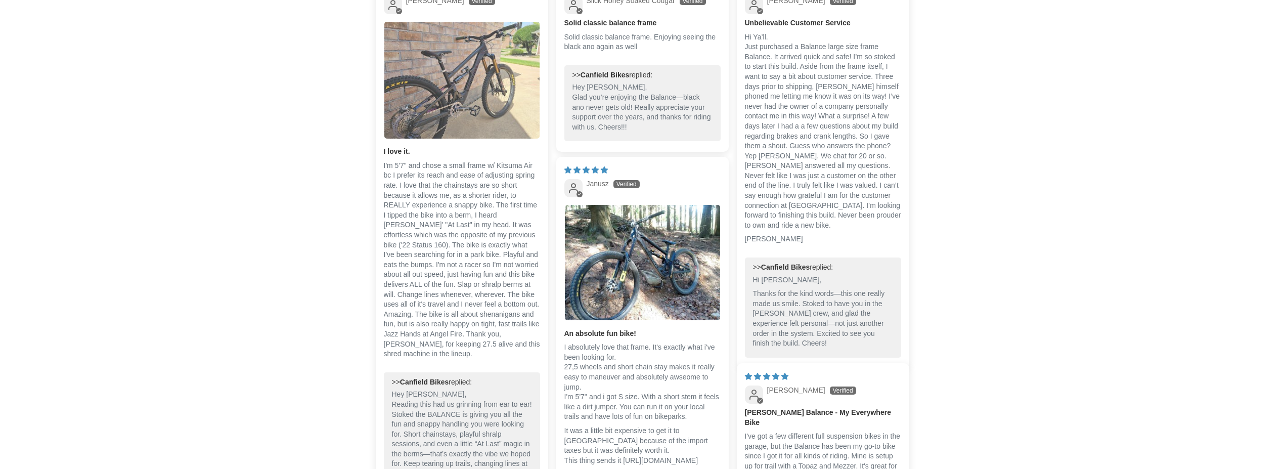
click at [460, 99] on img "Link to user picture 1" at bounding box center [461, 80] width 155 height 117
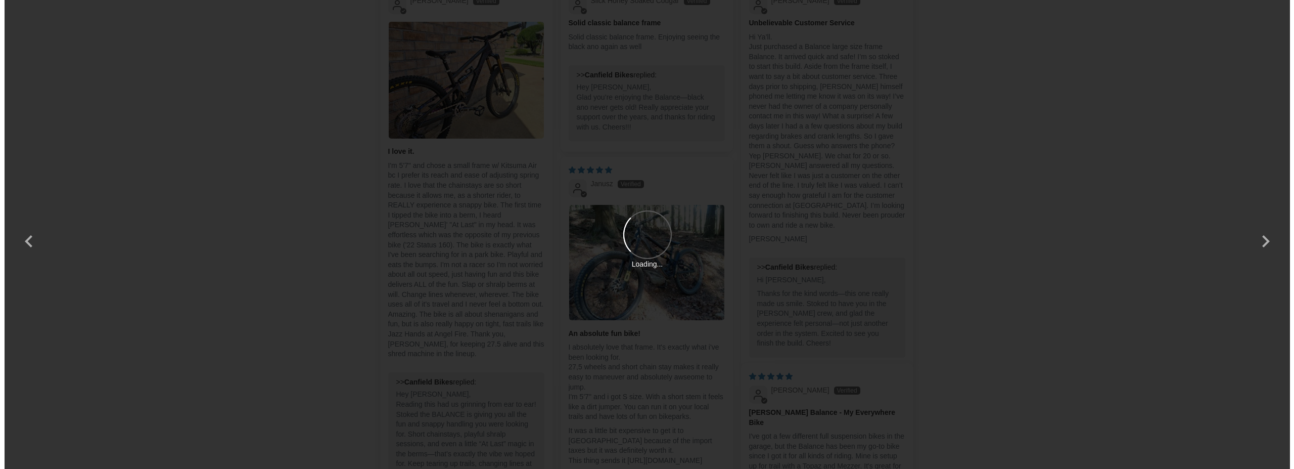
scroll to position [0, 0]
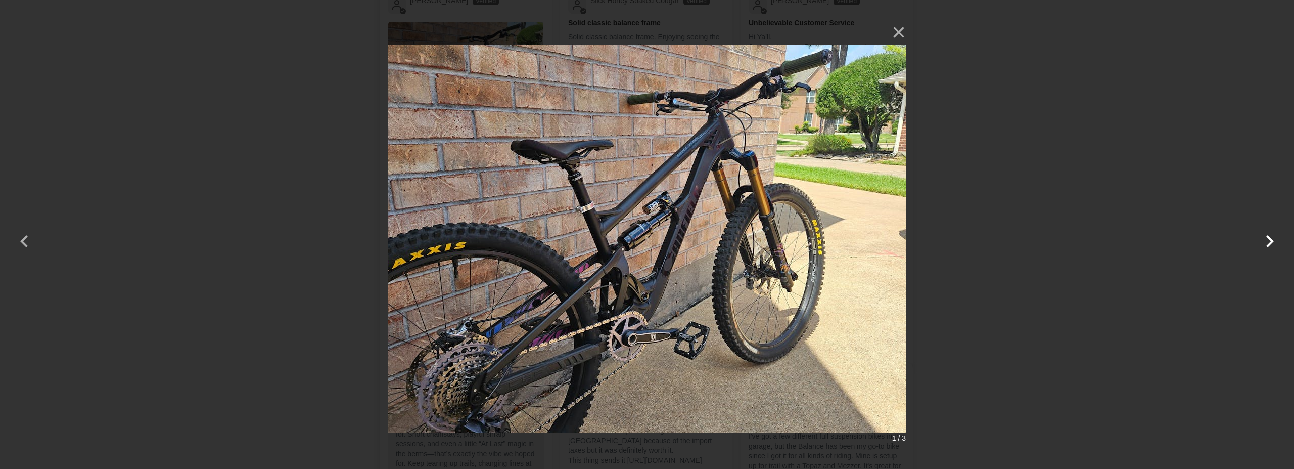
click at [1272, 246] on button "button" at bounding box center [1270, 234] width 24 height 24
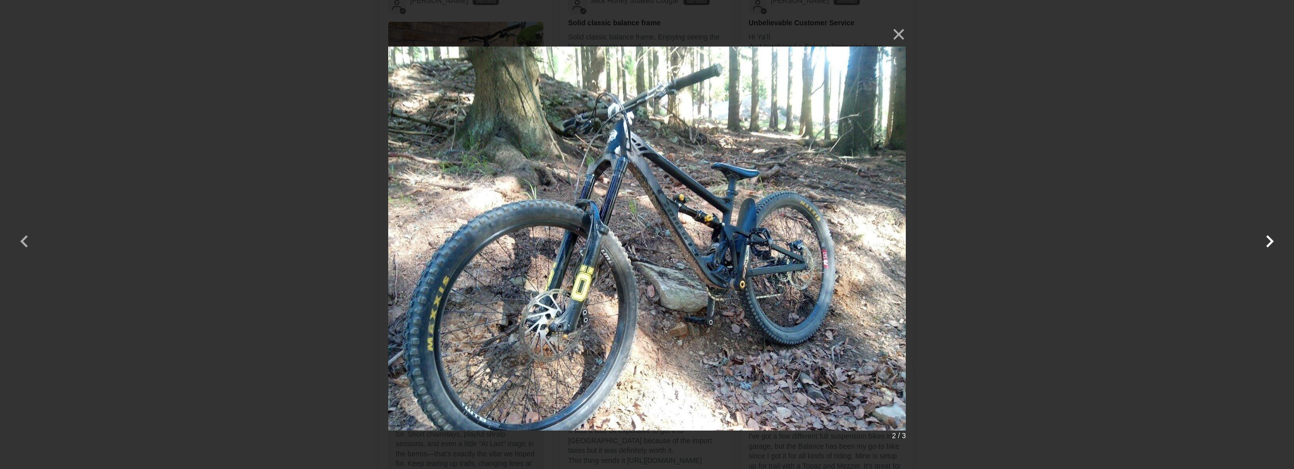
click at [1272, 246] on button "button" at bounding box center [1270, 234] width 24 height 24
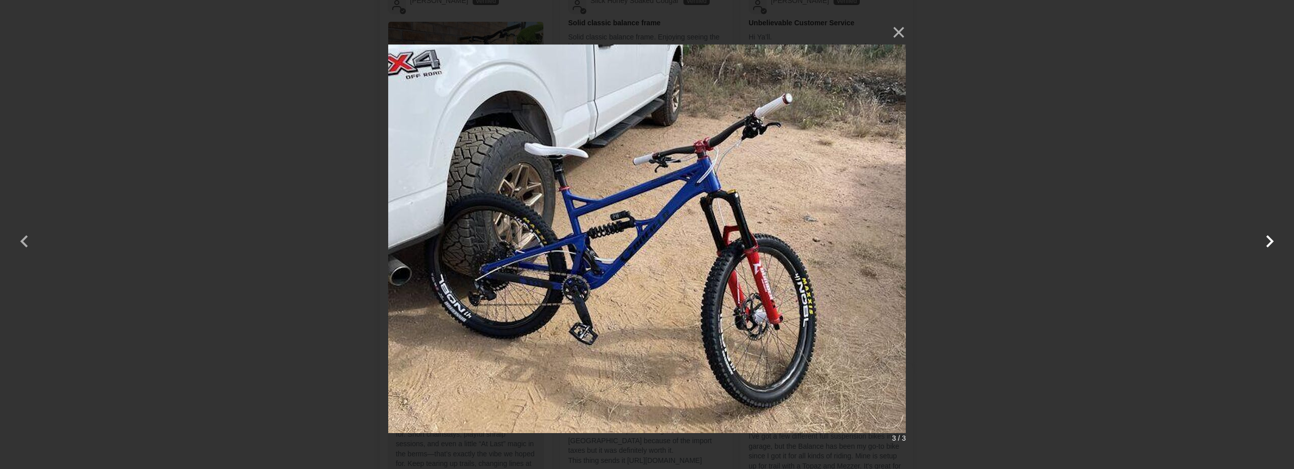
click at [1272, 246] on button "button" at bounding box center [1270, 234] width 24 height 24
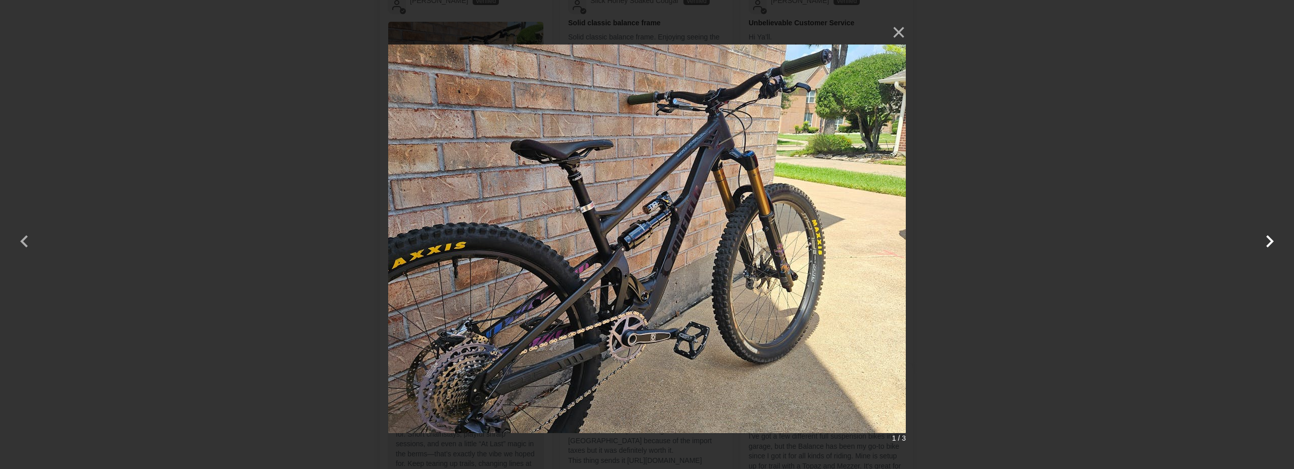
click at [1272, 246] on button "button" at bounding box center [1270, 234] width 24 height 24
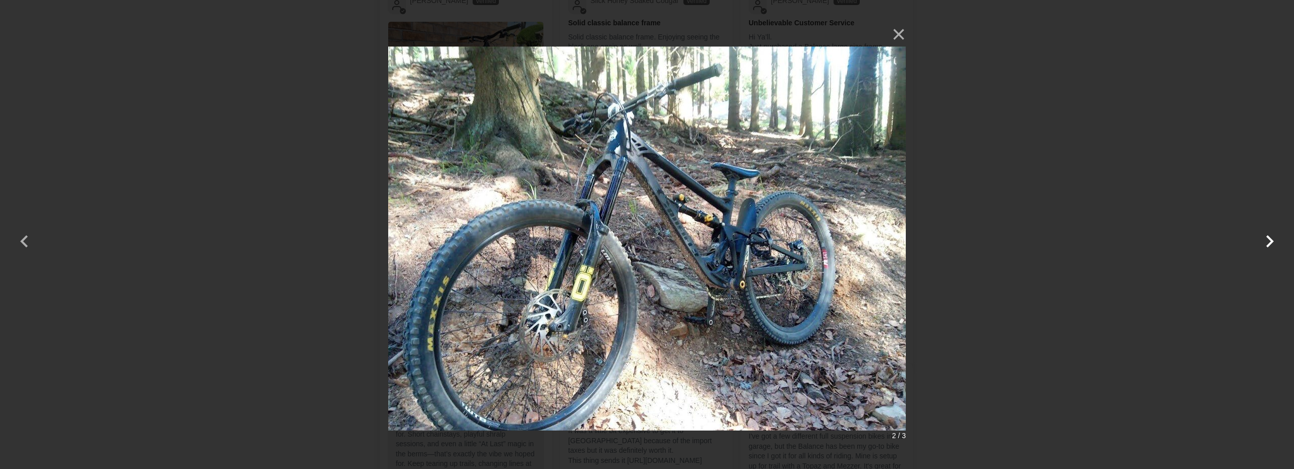
click at [1272, 246] on button "button" at bounding box center [1270, 234] width 24 height 24
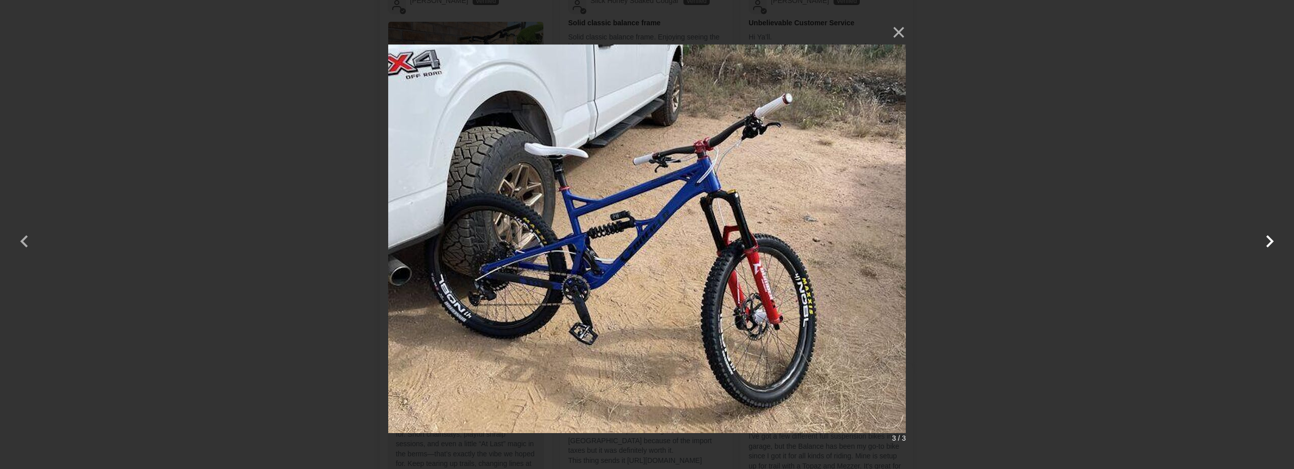
click at [1272, 246] on button "button" at bounding box center [1270, 234] width 24 height 24
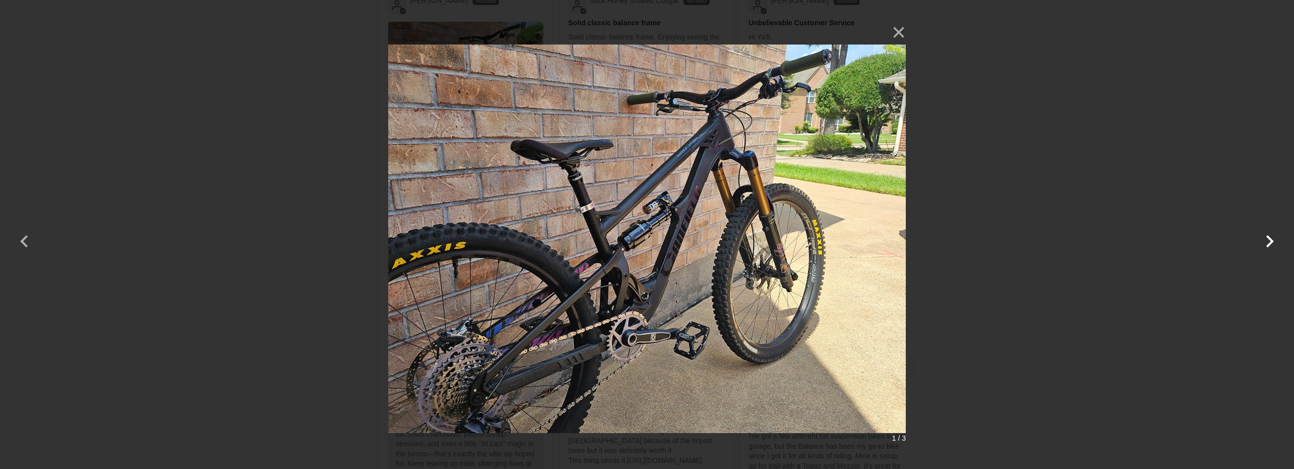
click at [1272, 246] on button "button" at bounding box center [1270, 234] width 24 height 24
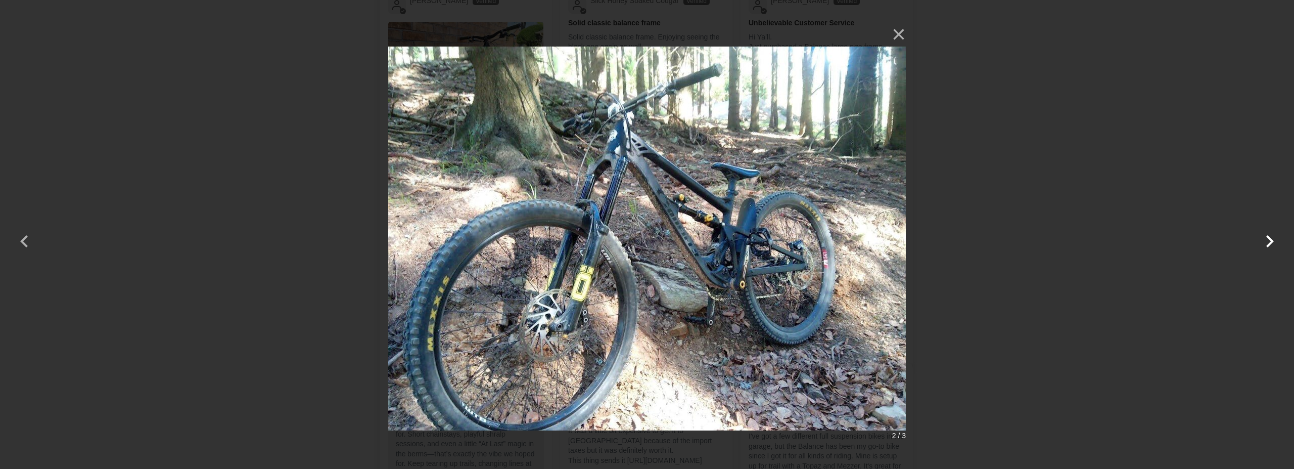
click at [1272, 246] on button "button" at bounding box center [1270, 234] width 24 height 24
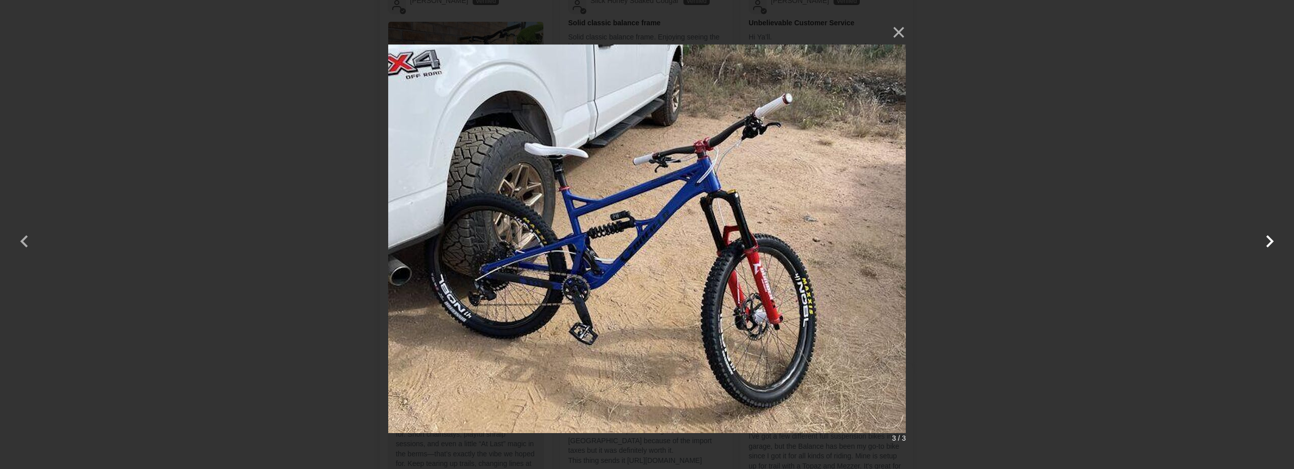
click at [1272, 246] on button "button" at bounding box center [1270, 234] width 24 height 24
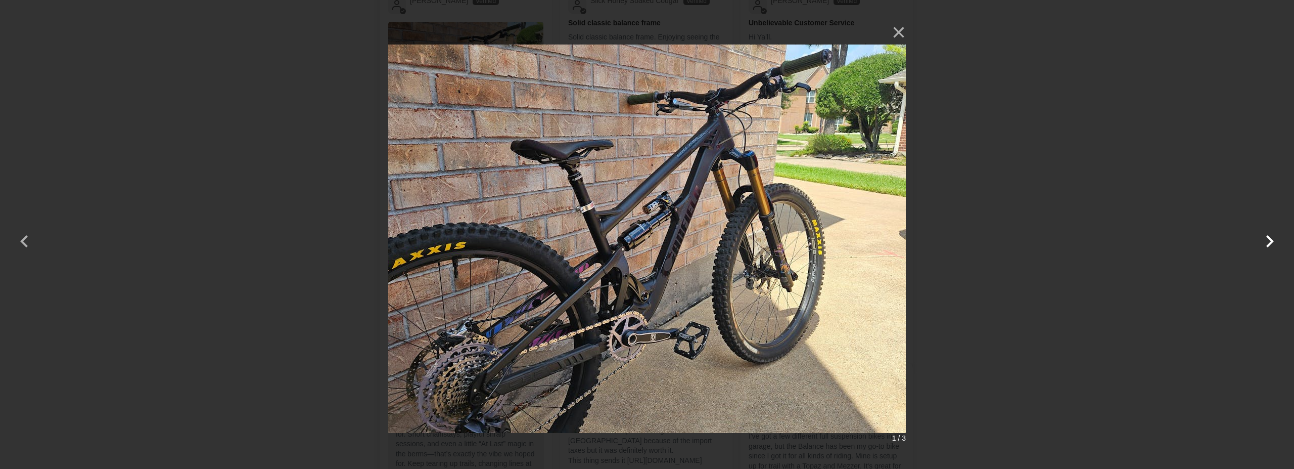
click at [1272, 246] on button "button" at bounding box center [1270, 234] width 24 height 24
